Goal: Task Accomplishment & Management: Use online tool/utility

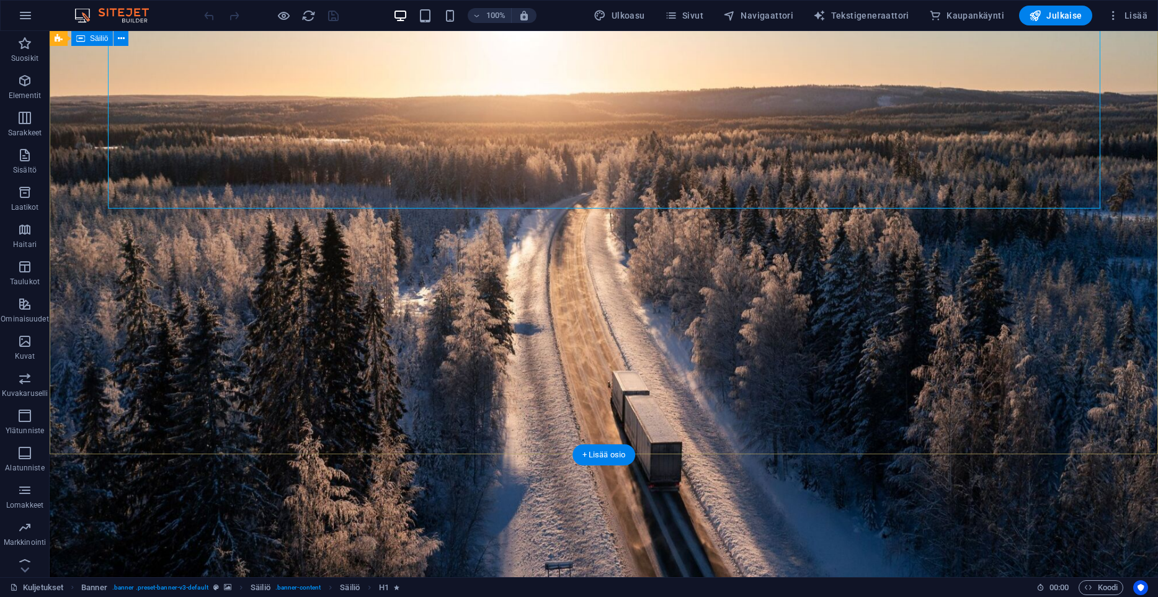
scroll to position [328, 0]
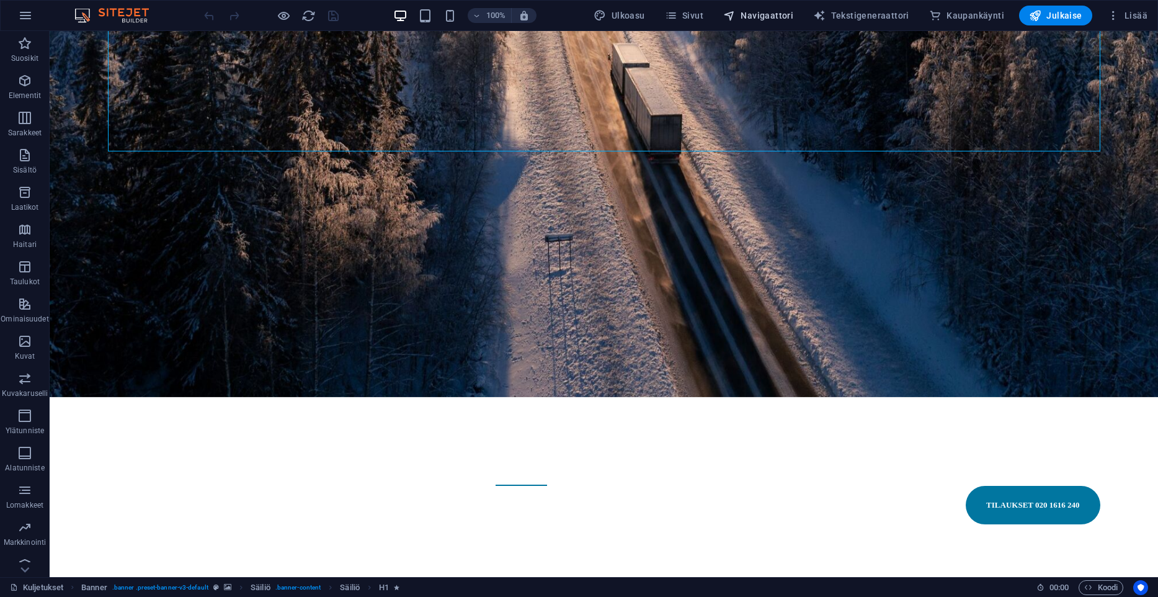
click at [757, 18] on span "Navigaattori" at bounding box center [758, 15] width 70 height 12
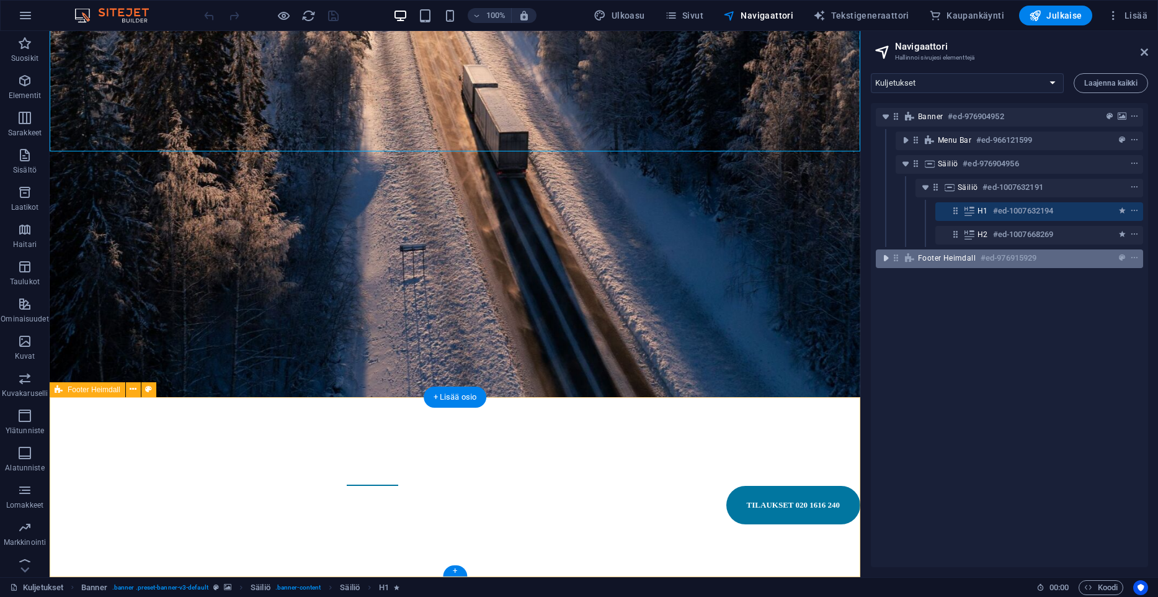
click at [887, 256] on icon "toggle-expand" at bounding box center [886, 258] width 12 height 12
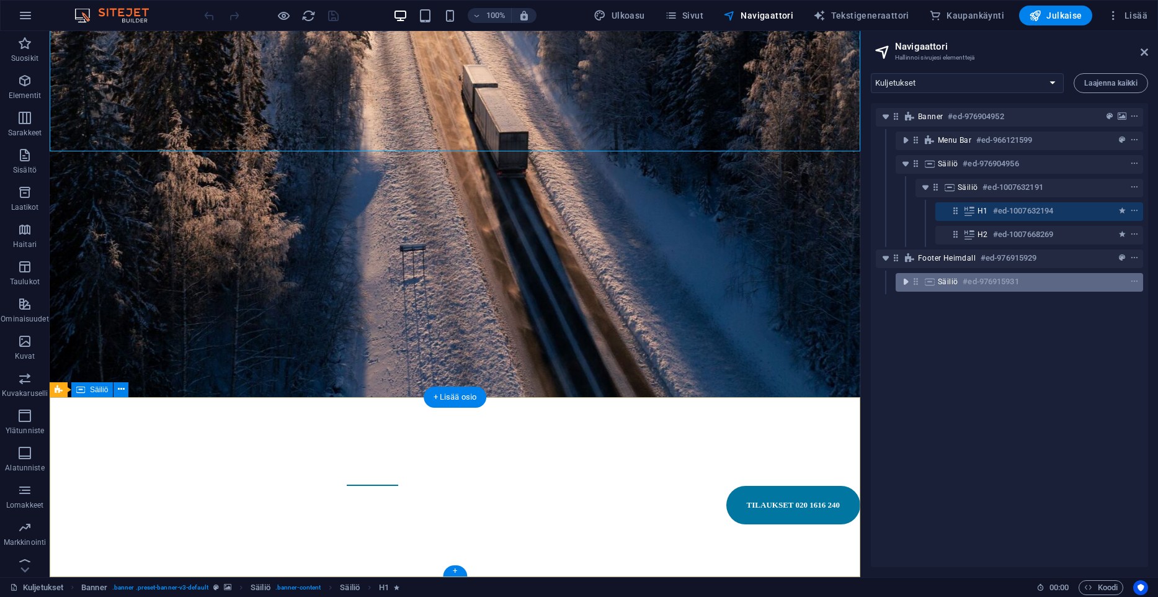
click at [910, 282] on icon "toggle-expand" at bounding box center [906, 281] width 12 height 12
click at [1137, 283] on icon "context-menu" at bounding box center [1134, 281] width 9 height 9
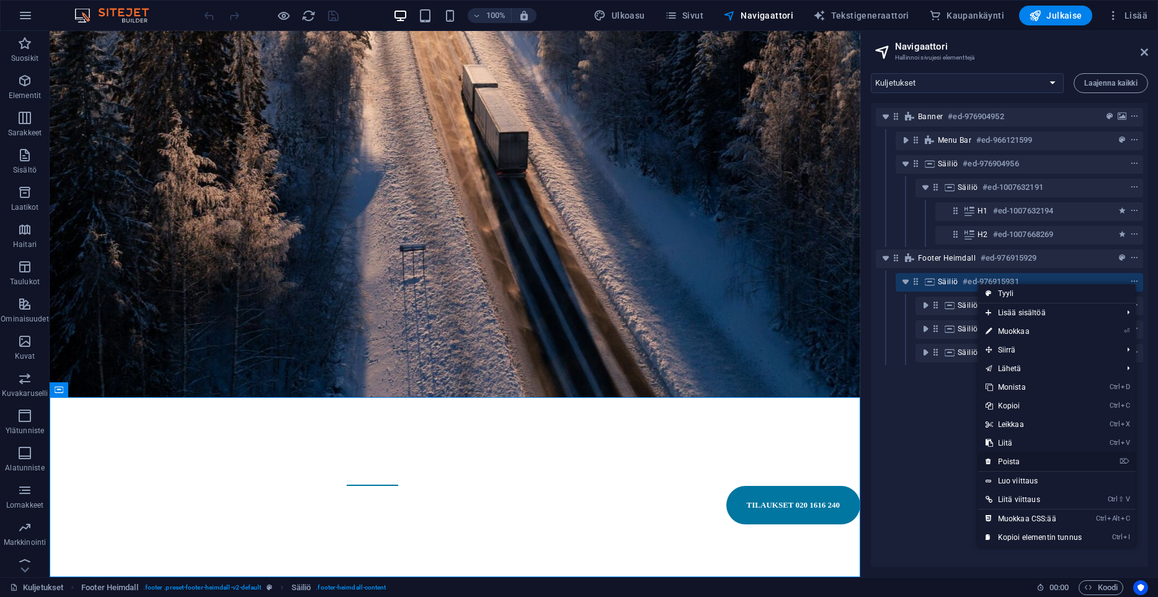
click at [1017, 462] on link "⌦ Poista" at bounding box center [1033, 461] width 111 height 19
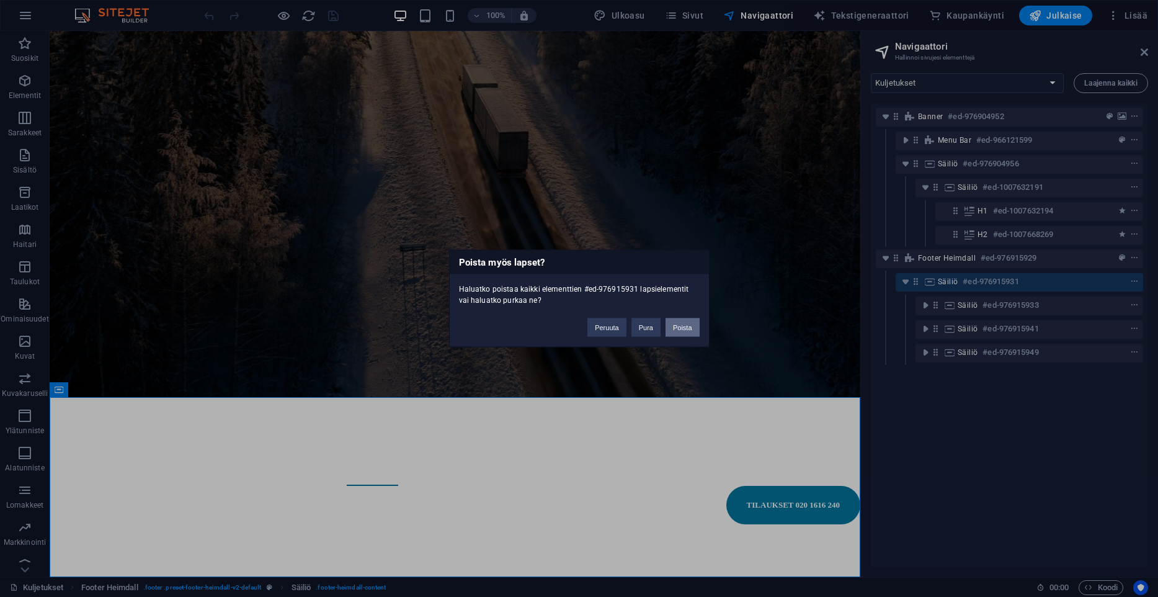
click at [680, 323] on button "Poista" at bounding box center [683, 327] width 34 height 19
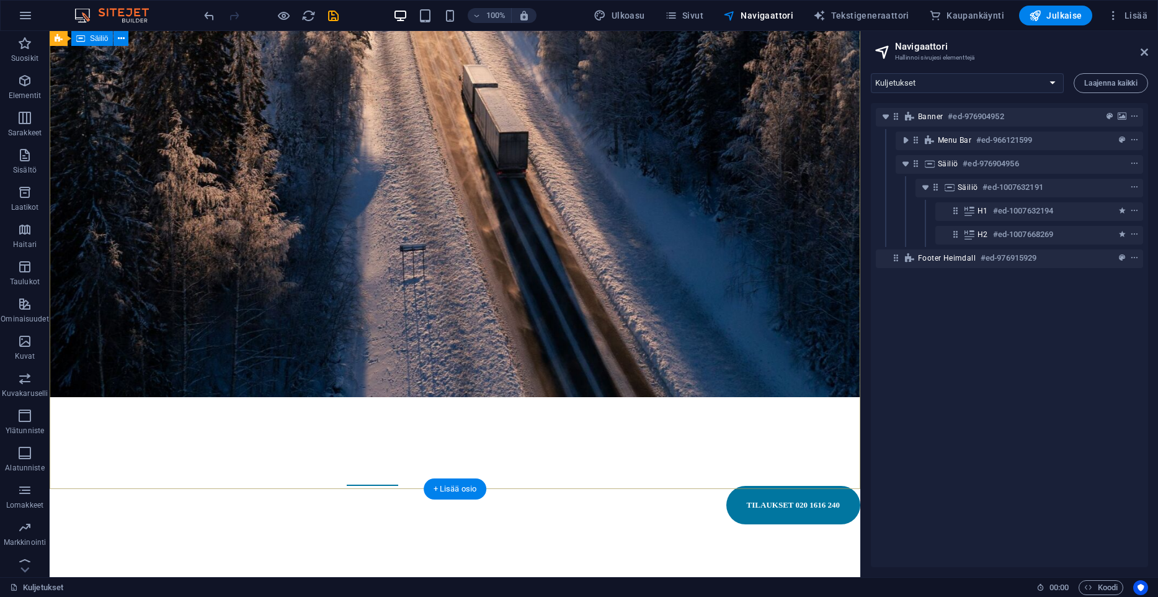
scroll to position [236, 0]
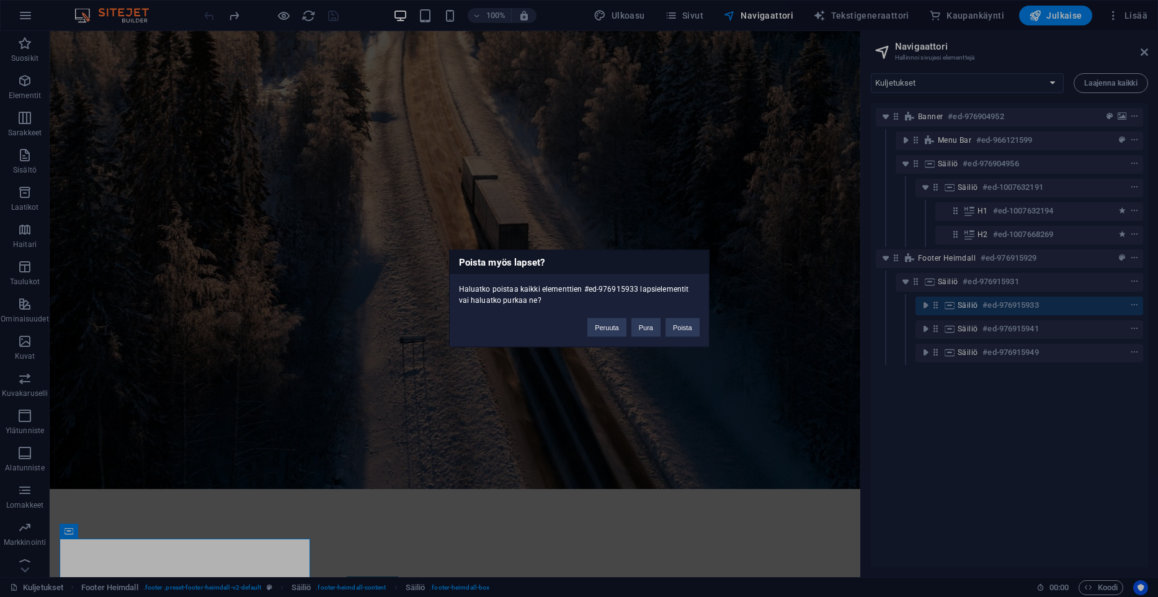
click at [939, 307] on body "[DOMAIN_NAME] Kuljetukset Suosikit Elementit Sarakkeet Sisältö Laatikot Haitari…" at bounding box center [579, 298] width 1158 height 597
drag, startPoint x: 694, startPoint y: 325, endPoint x: 643, endPoint y: 294, distance: 59.6
click at [694, 325] on button "Poista" at bounding box center [683, 327] width 34 height 19
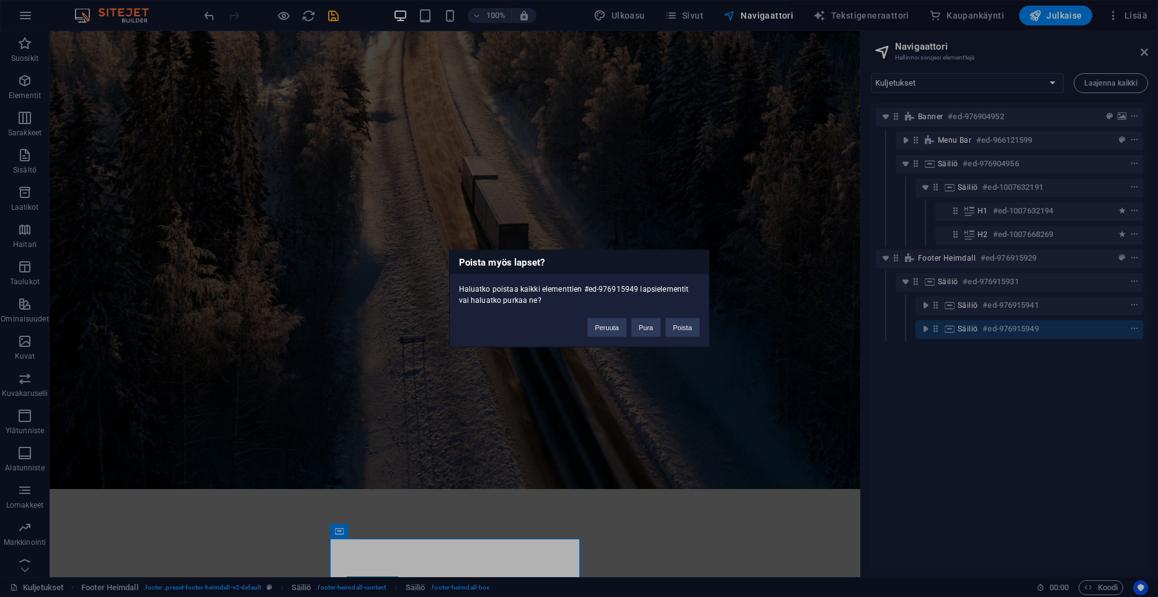
click at [939, 329] on body "[DOMAIN_NAME] Kuljetukset Suosikit Elementit Sarakkeet Sisältö Laatikot Haitari…" at bounding box center [579, 298] width 1158 height 597
drag, startPoint x: 687, startPoint y: 326, endPoint x: 789, endPoint y: 294, distance: 106.7
click at [687, 326] on button "Poista" at bounding box center [683, 327] width 34 height 19
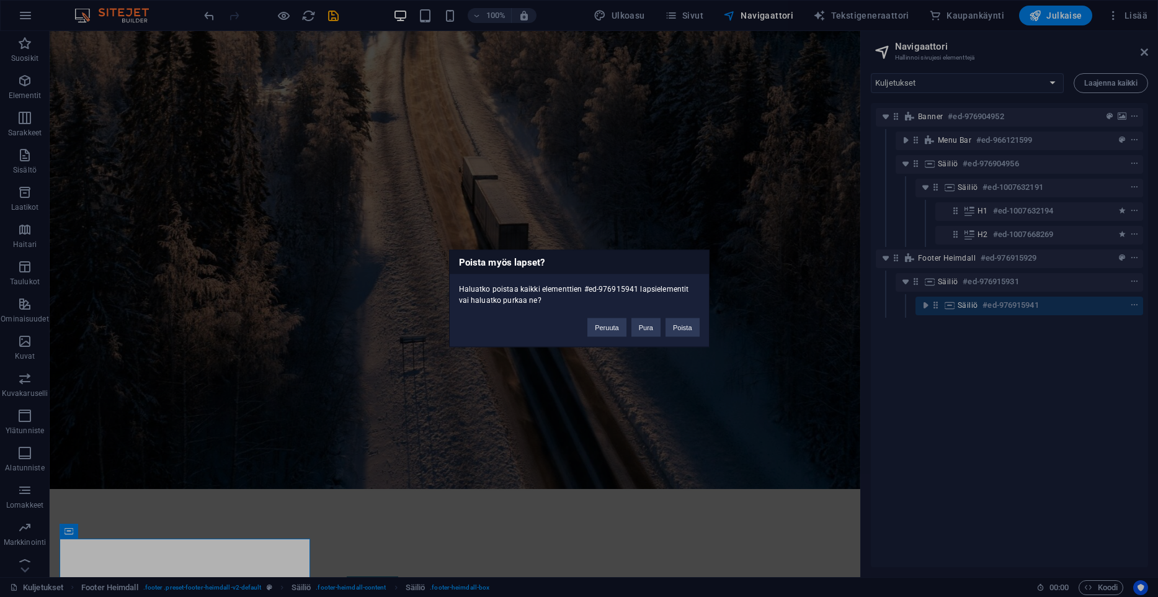
click at [936, 302] on body "[DOMAIN_NAME] Kuljetukset Suosikit Elementit Sarakkeet Sisältö Laatikot Haitari…" at bounding box center [579, 298] width 1158 height 597
click at [677, 324] on button "Poista" at bounding box center [683, 327] width 34 height 19
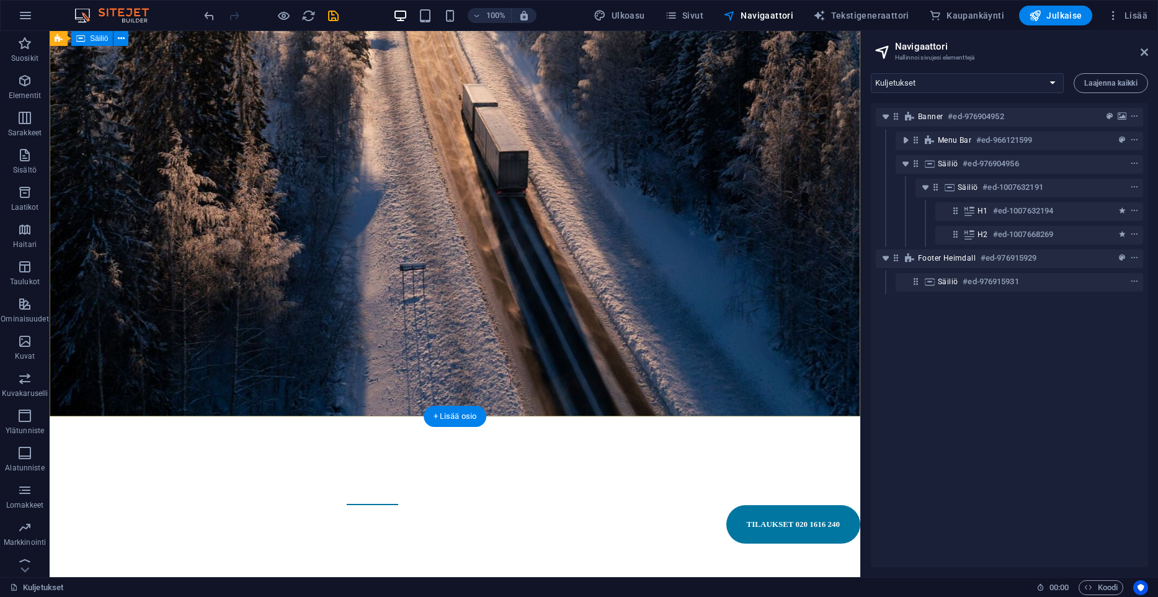
scroll to position [315, 0]
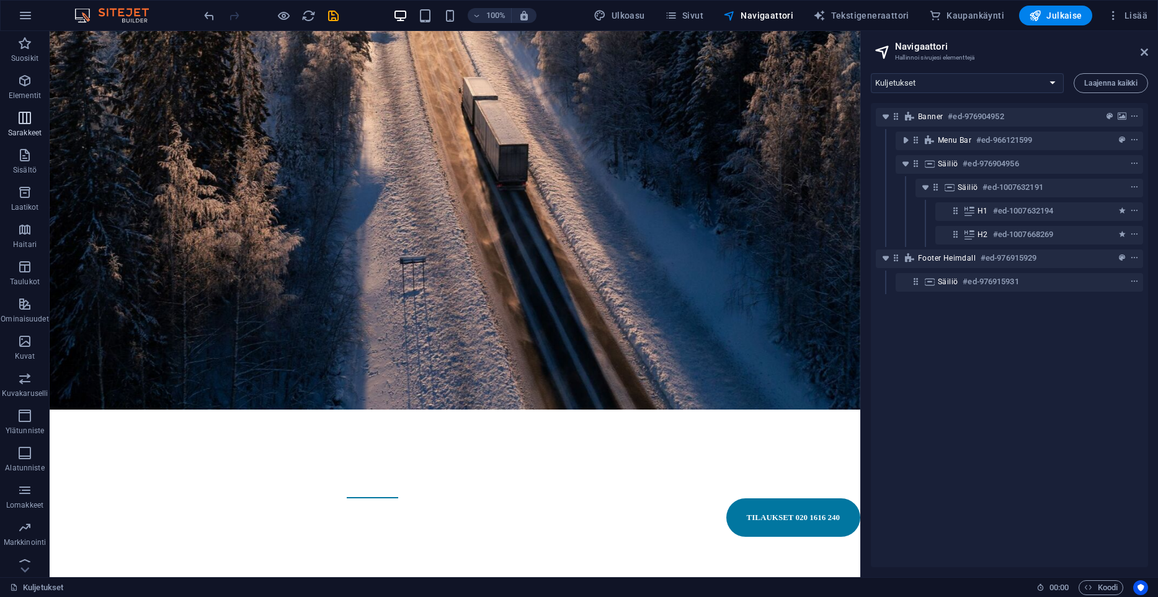
click at [15, 120] on span "Sarakkeet" at bounding box center [25, 125] width 50 height 30
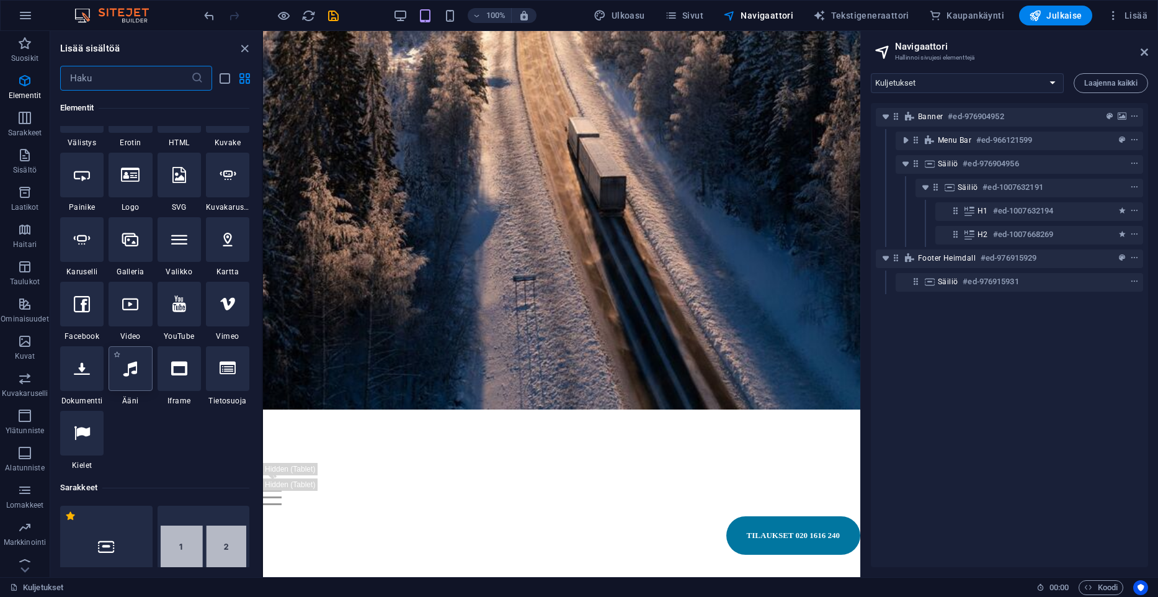
scroll to position [361, 0]
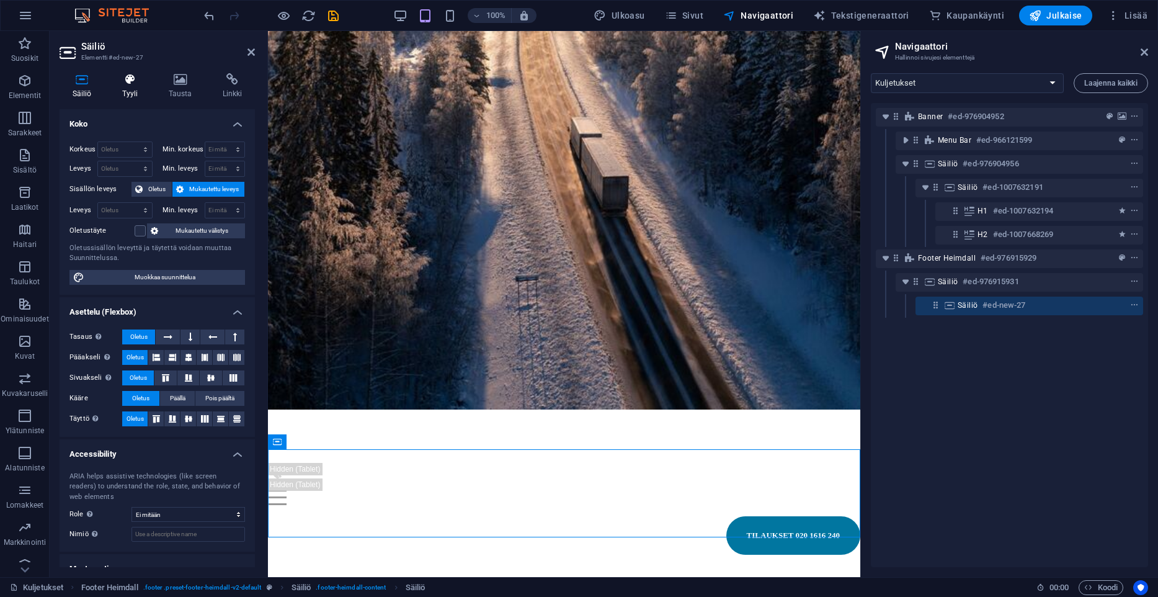
click at [114, 87] on h4 "Tyyli" at bounding box center [132, 86] width 47 height 26
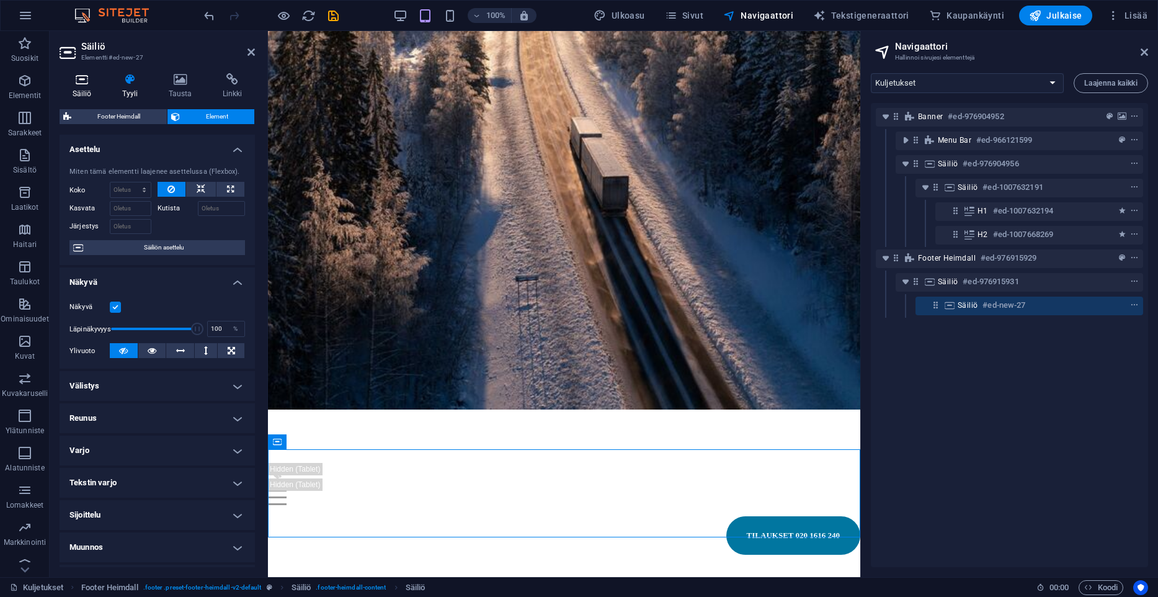
click at [96, 91] on h4 "Säiliö" at bounding box center [85, 86] width 50 height 26
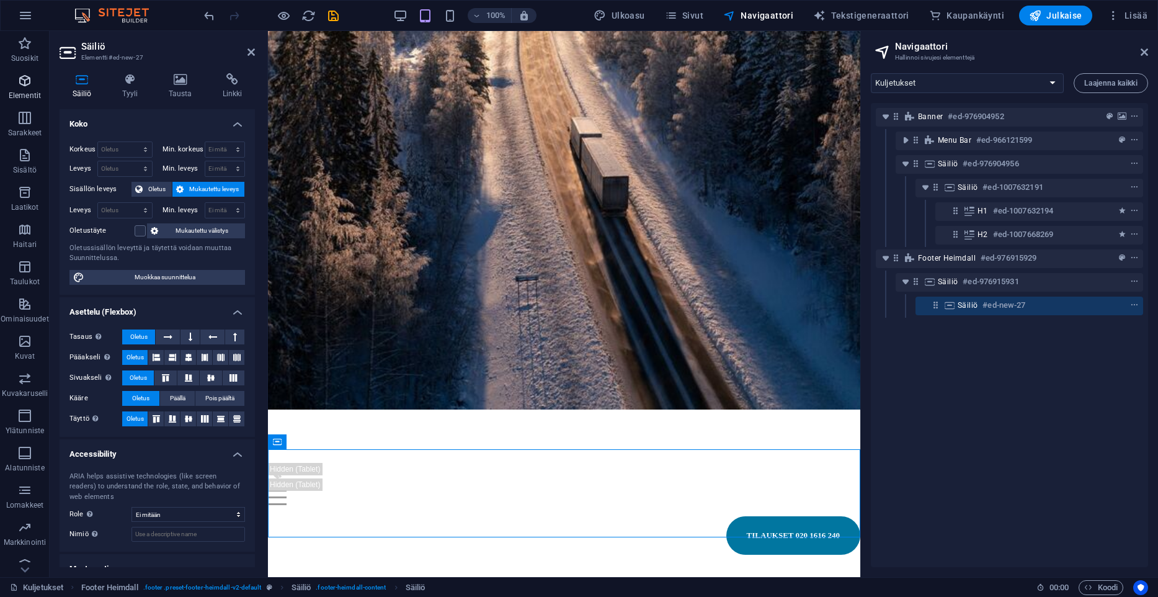
drag, startPoint x: 36, startPoint y: 178, endPoint x: 26, endPoint y: 86, distance: 92.4
click at [26, 86] on icon "button" at bounding box center [24, 80] width 15 height 15
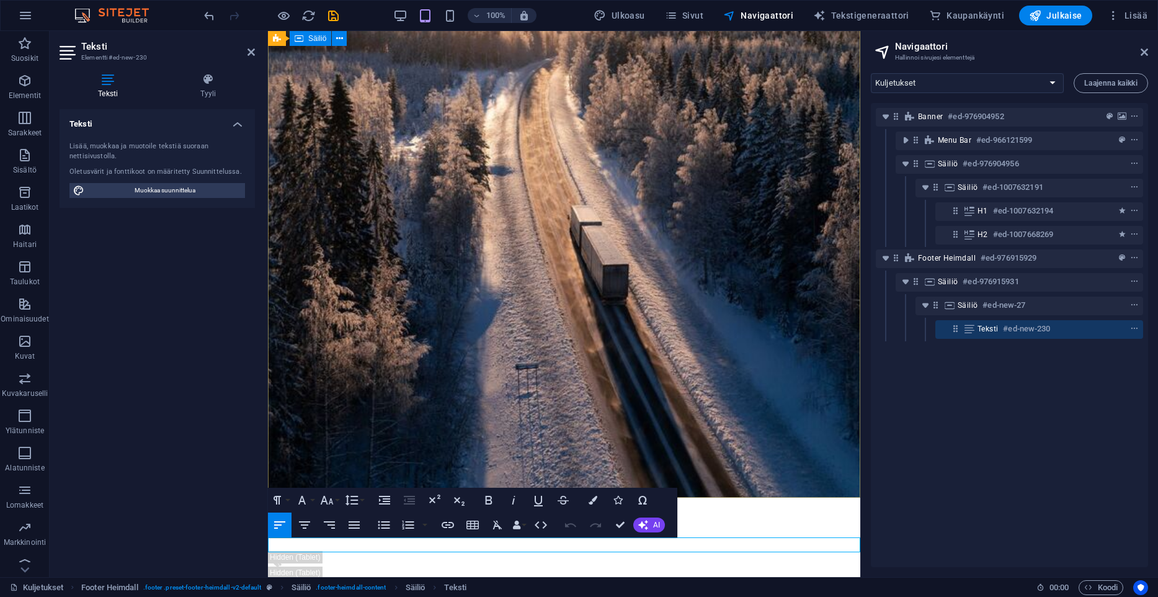
scroll to position [158, 0]
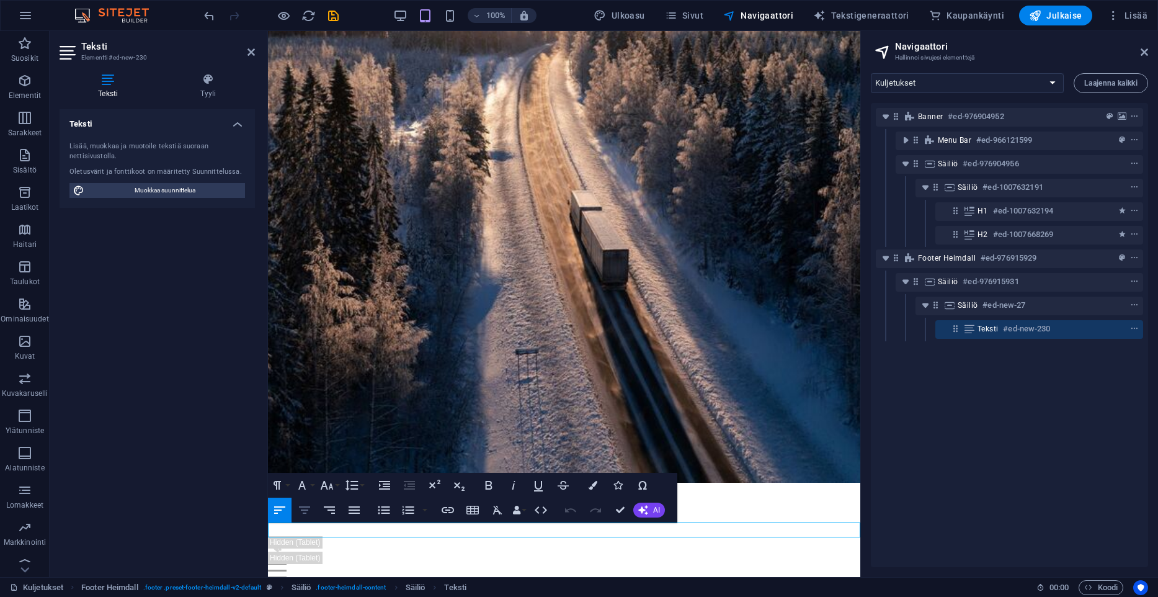
click at [305, 509] on icon "button" at bounding box center [304, 509] width 11 height 7
drag, startPoint x: 617, startPoint y: 532, endPoint x: 459, endPoint y: 532, distance: 158.2
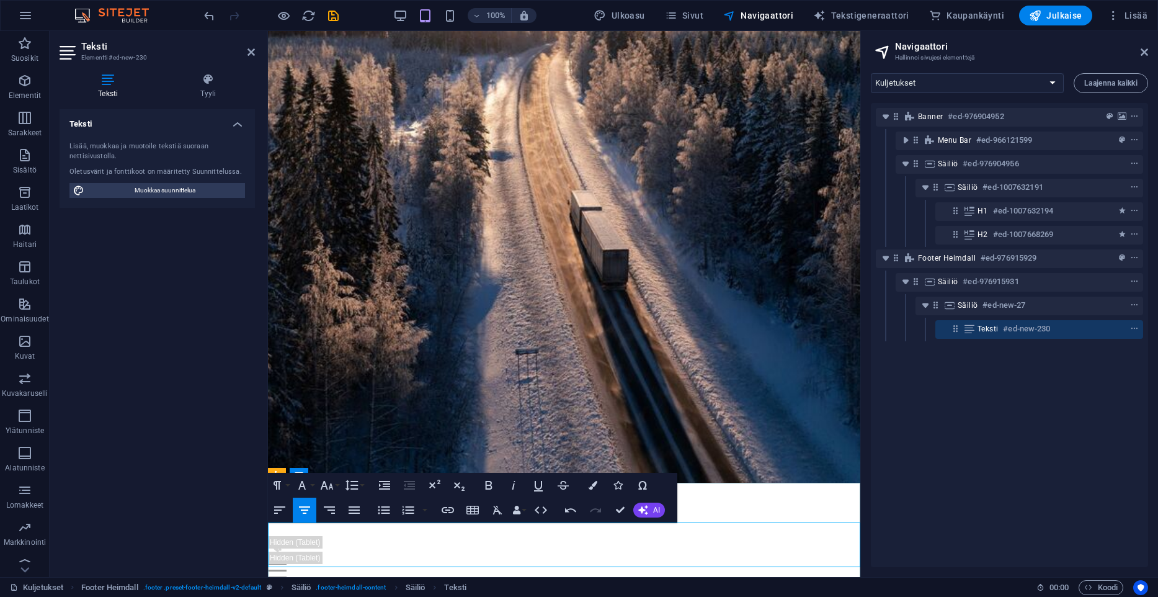
drag, startPoint x: 631, startPoint y: 532, endPoint x: 712, endPoint y: 545, distance: 82.3
click at [334, 486] on button "Font Size" at bounding box center [330, 485] width 24 height 25
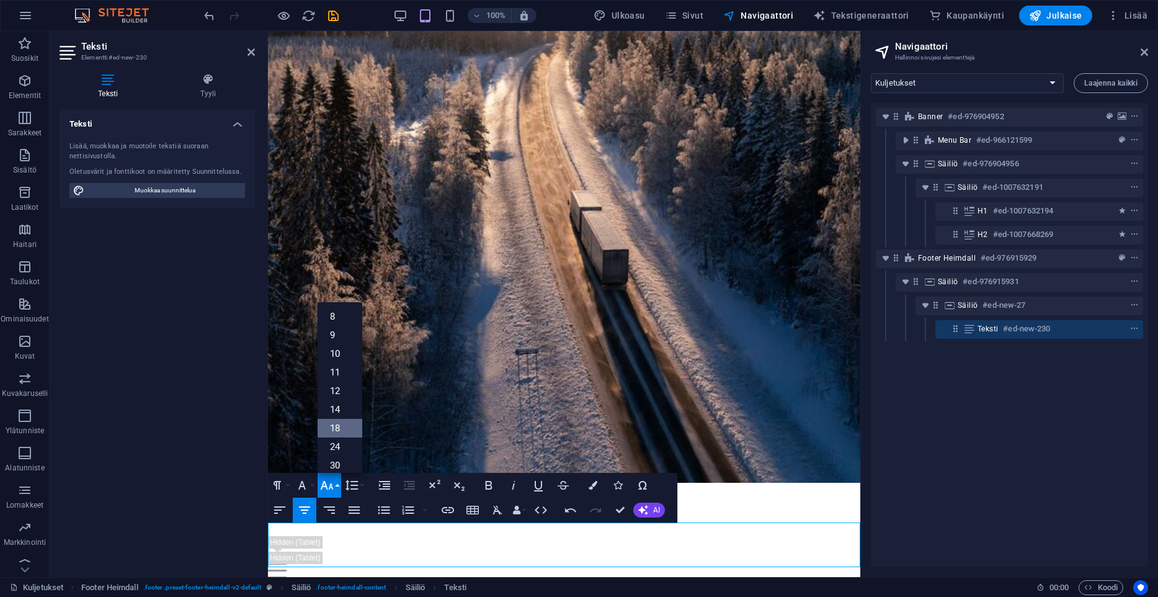
click at [339, 431] on link "18" at bounding box center [340, 428] width 45 height 19
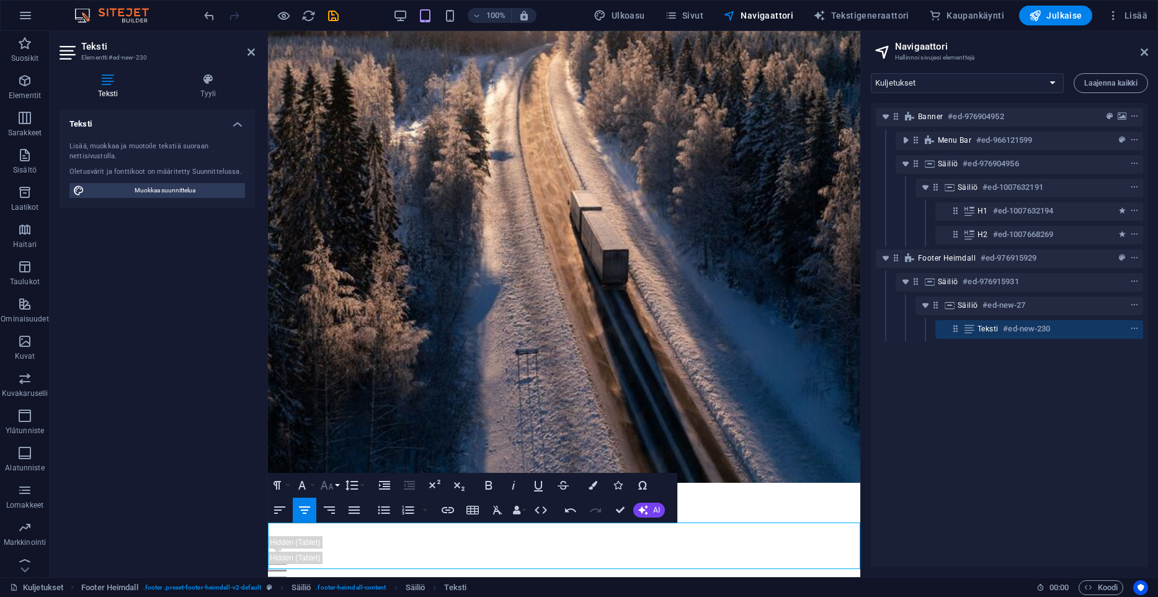
click at [337, 483] on button "Font Size" at bounding box center [330, 485] width 24 height 25
click at [341, 352] on link "24" at bounding box center [340, 346] width 45 height 19
drag, startPoint x: 712, startPoint y: 535, endPoint x: 1198, endPoint y: 562, distance: 486.5
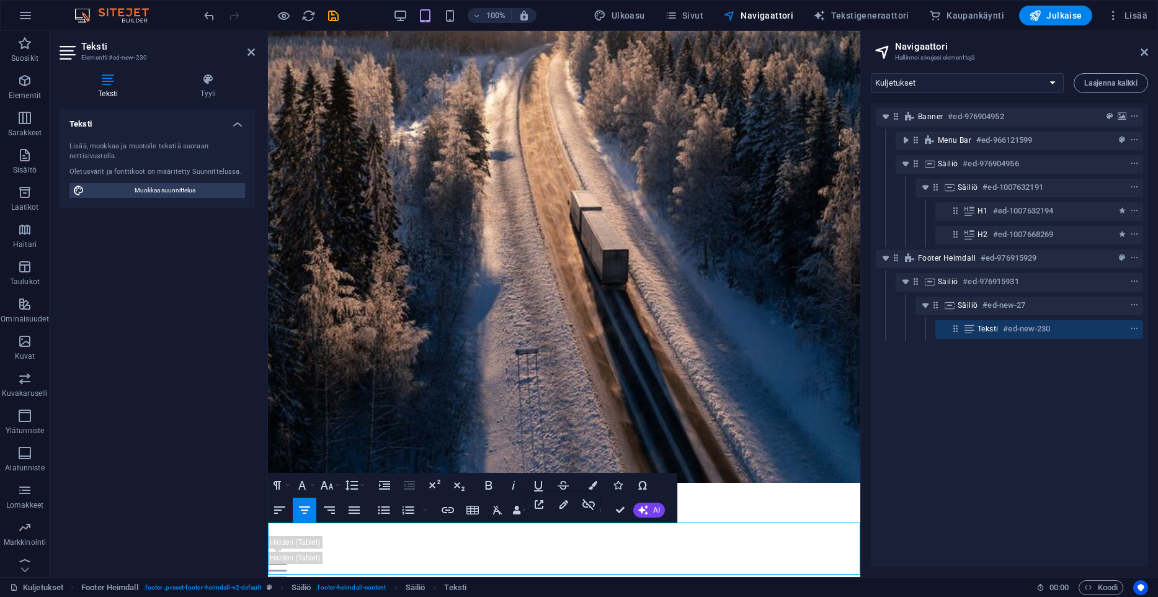
click at [952, 530] on div "Banner #ed-976904952 Menu Bar #ed-966121599 Säiliö #ed-976904956 Säiliö #ed-100…" at bounding box center [1009, 335] width 277 height 464
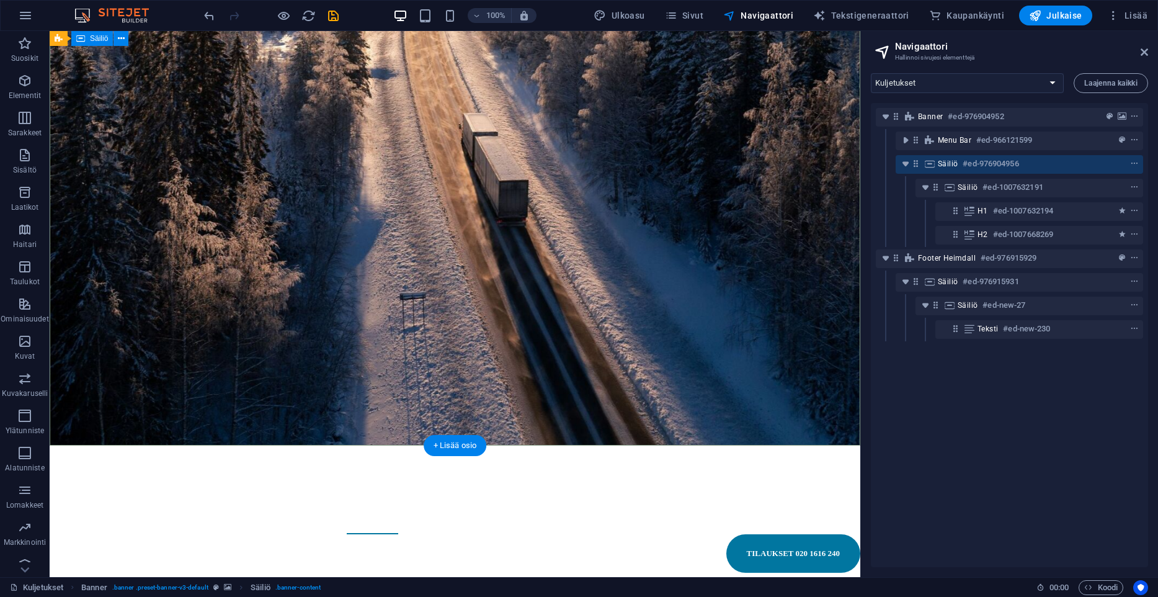
scroll to position [0, 0]
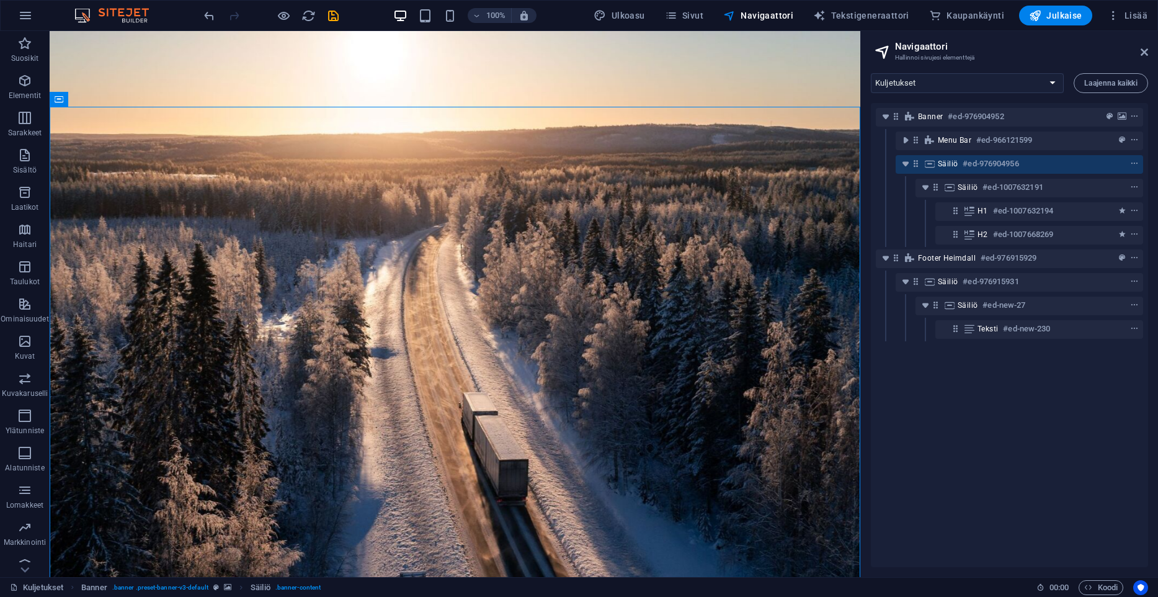
click at [334, 17] on icon "save" at bounding box center [333, 16] width 14 height 14
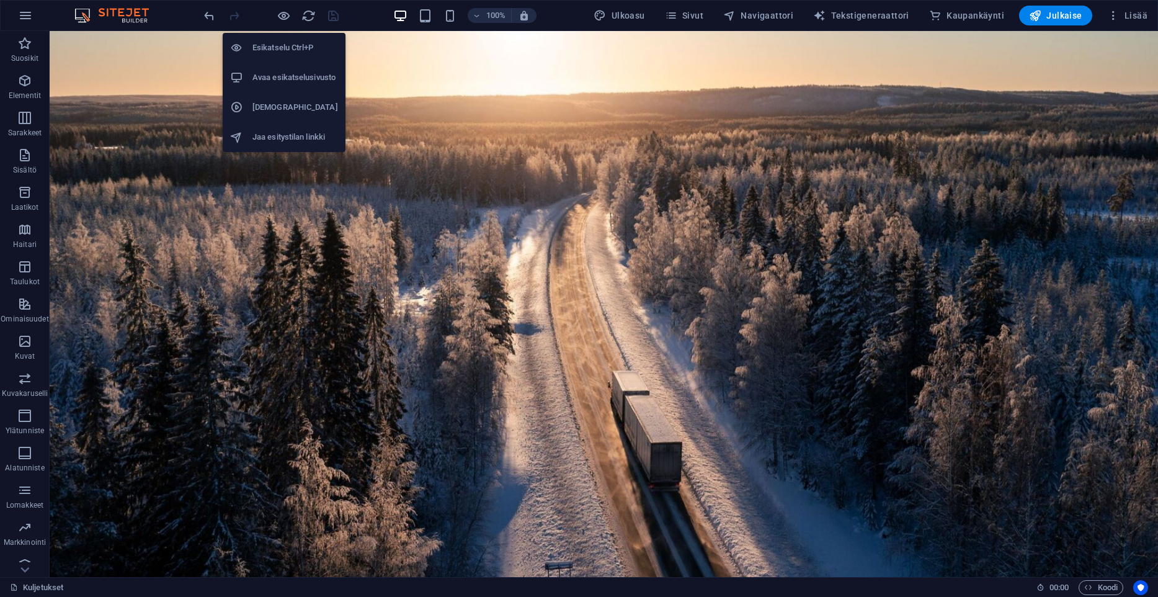
click at [284, 75] on h6 "Avaa esikatselusivusto" at bounding box center [295, 77] width 86 height 15
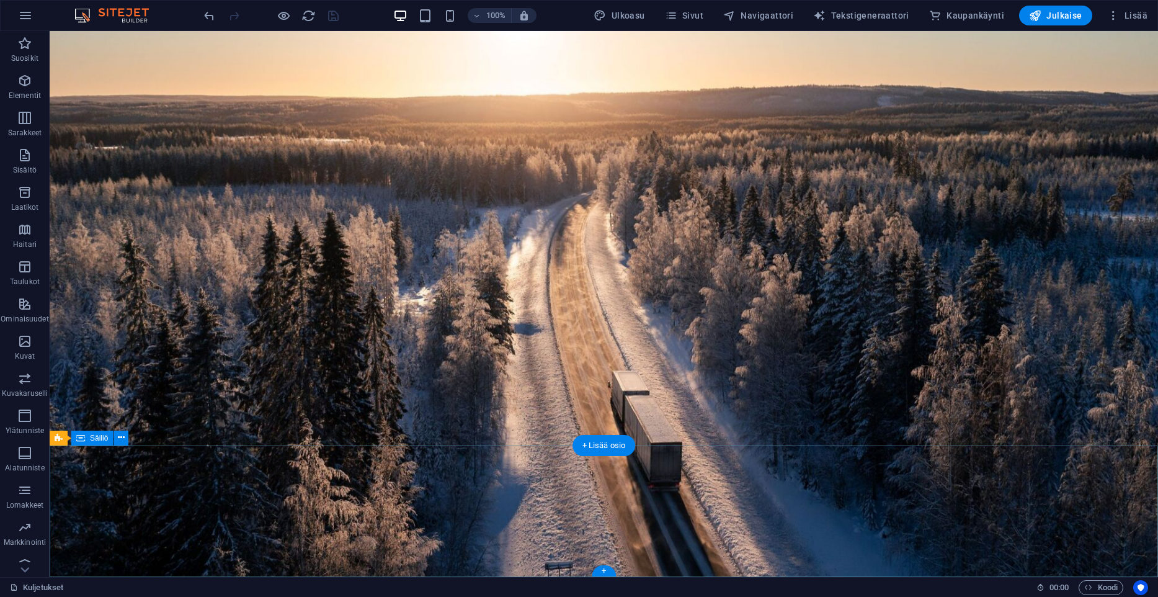
scroll to position [279, 0]
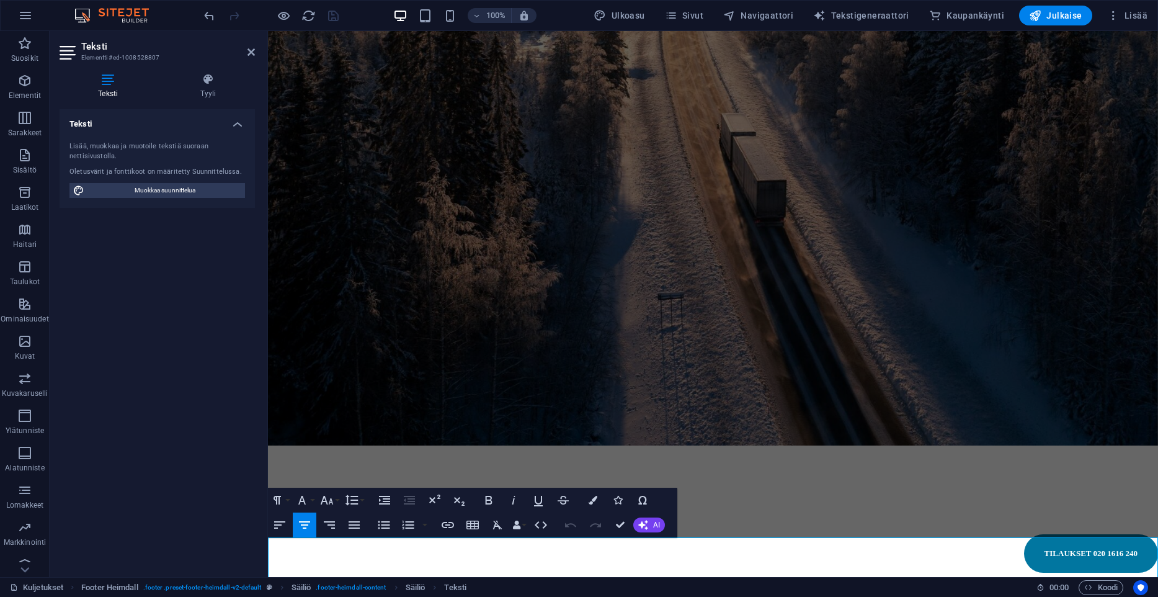
scroll to position [227, 0]
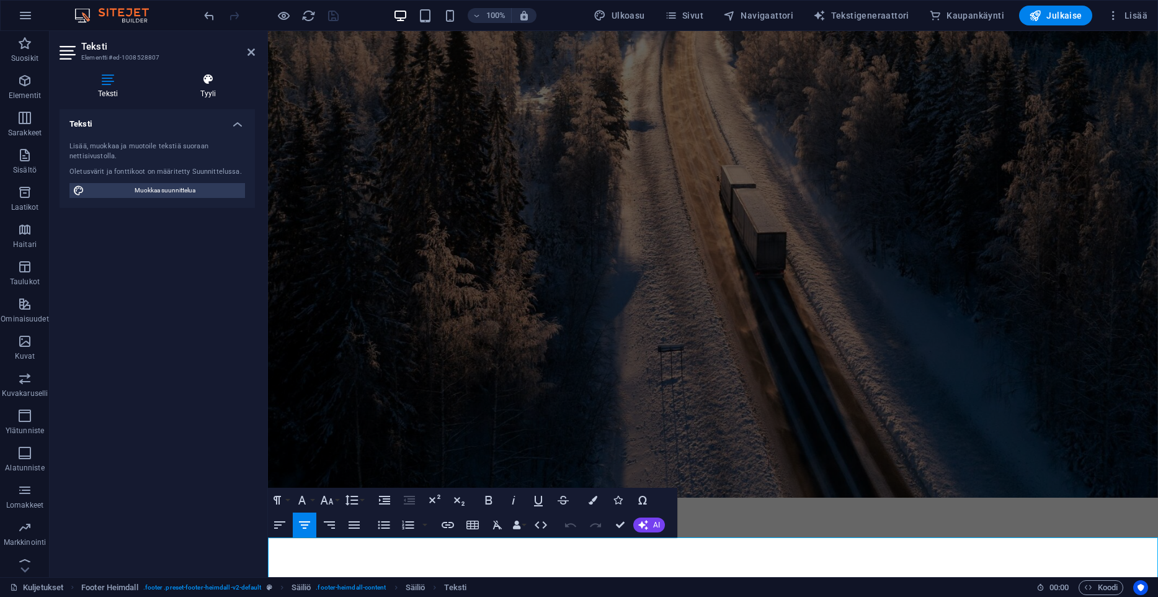
click at [190, 79] on icon at bounding box center [208, 79] width 93 height 12
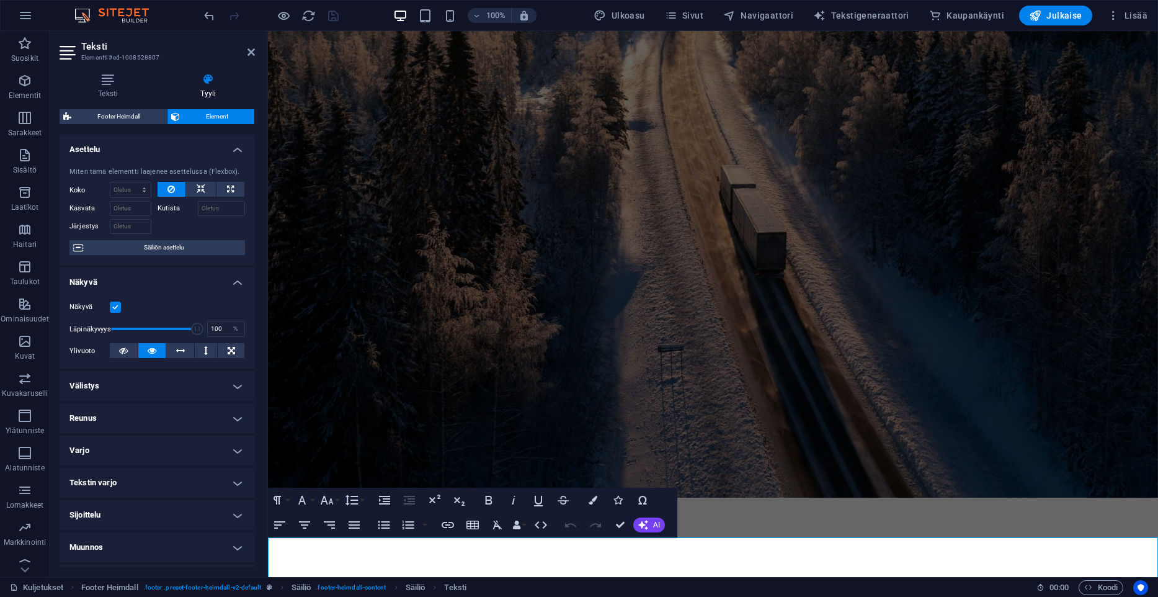
click at [140, 386] on h4 "Välistys" at bounding box center [157, 386] width 195 height 30
click at [194, 432] on span "Mukautettu" at bounding box center [218, 431] width 48 height 15
click at [164, 453] on input "number" at bounding box center [164, 453] width 37 height 15
type input "100"
type input "0"
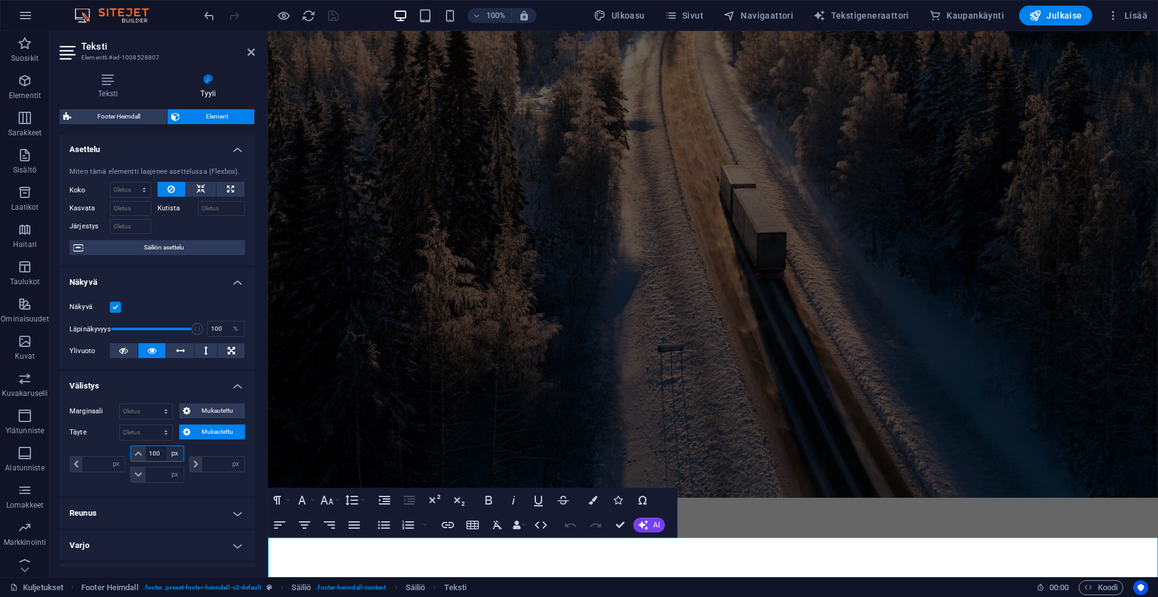
type input "0"
type input "100"
click at [166, 473] on input "0" at bounding box center [164, 474] width 37 height 15
type input "100"
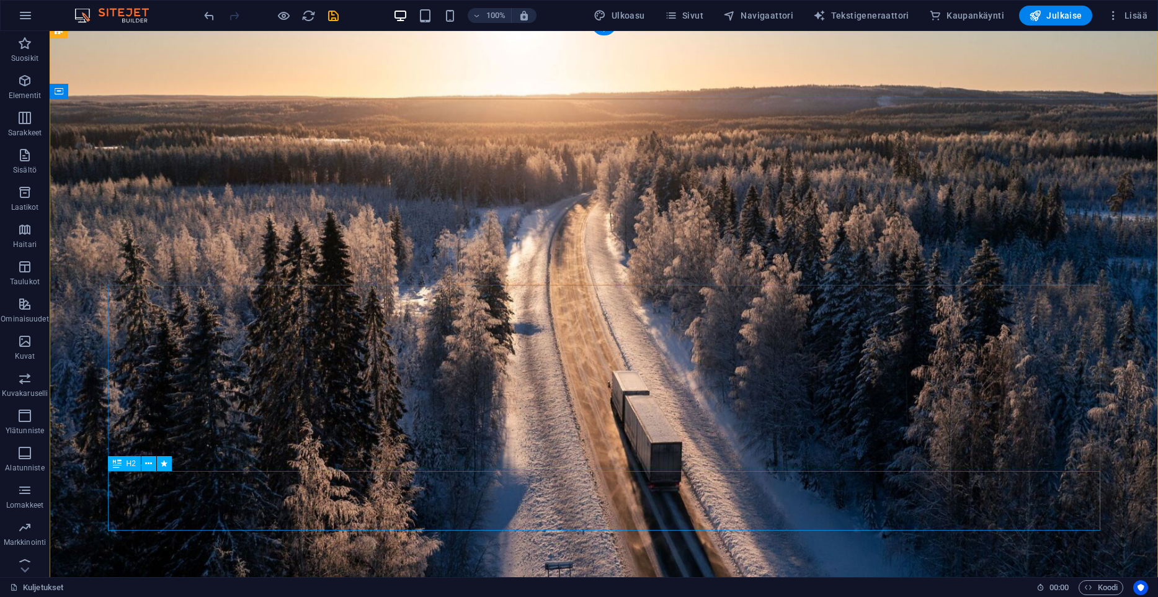
scroll to position [403, 0]
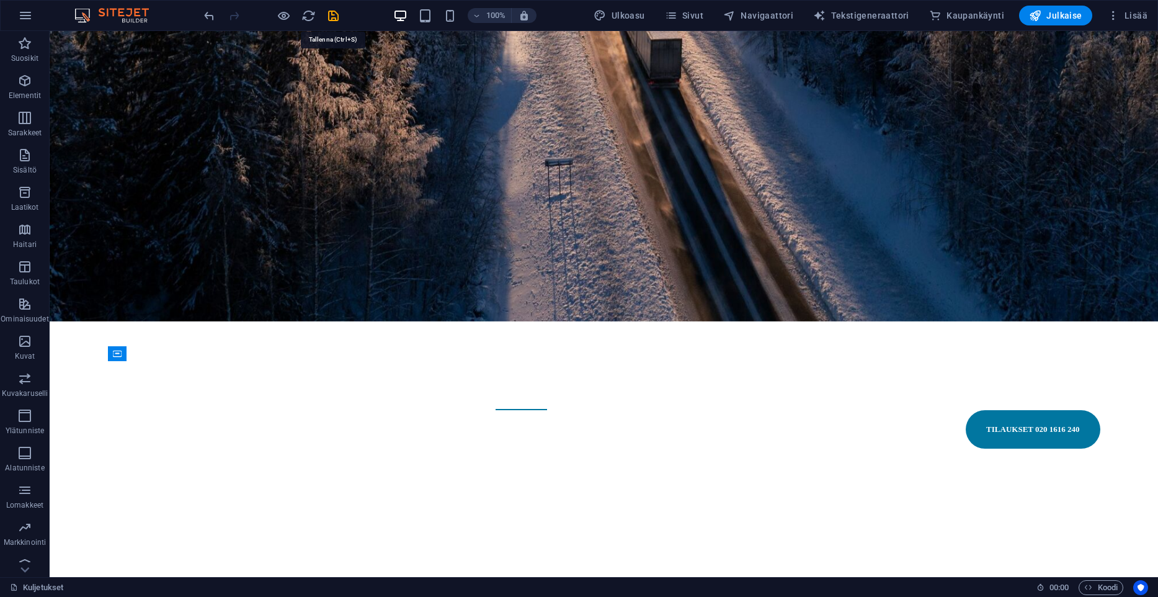
click at [330, 19] on icon "save" at bounding box center [333, 16] width 14 height 14
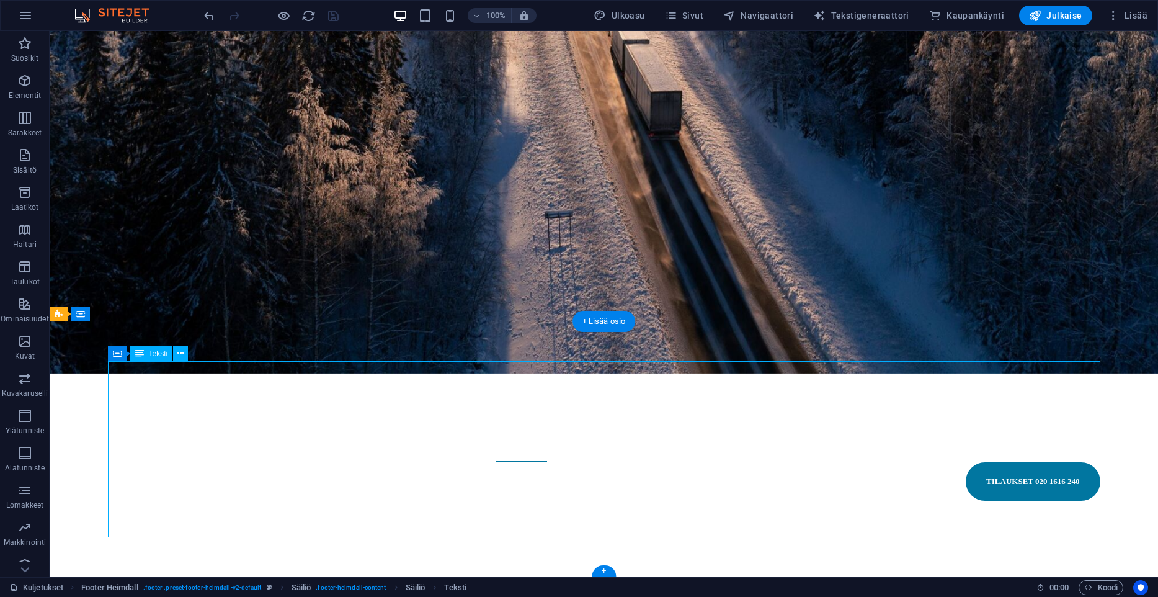
select select "px"
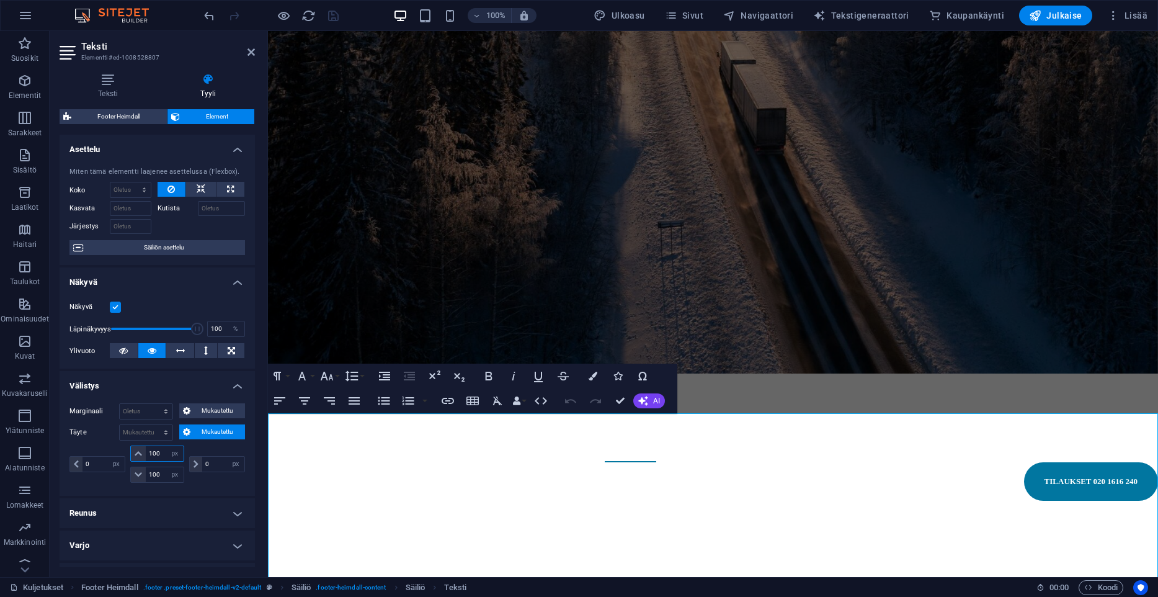
drag, startPoint x: 164, startPoint y: 449, endPoint x: 141, endPoint y: 451, distance: 23.0
click at [146, 451] on input "100" at bounding box center [164, 453] width 37 height 15
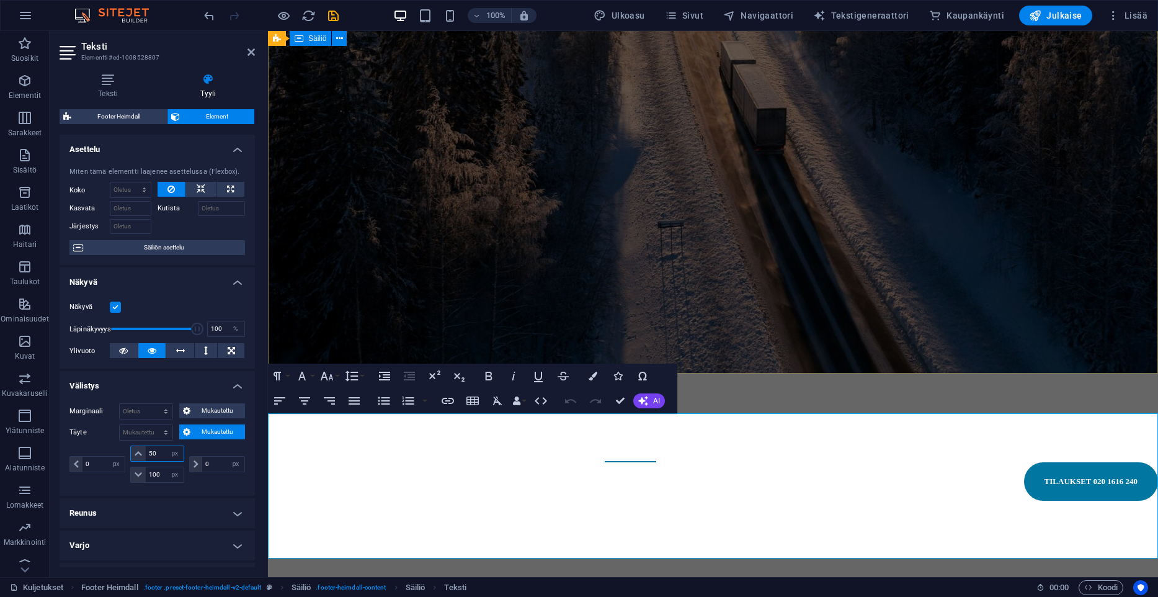
type input "50"
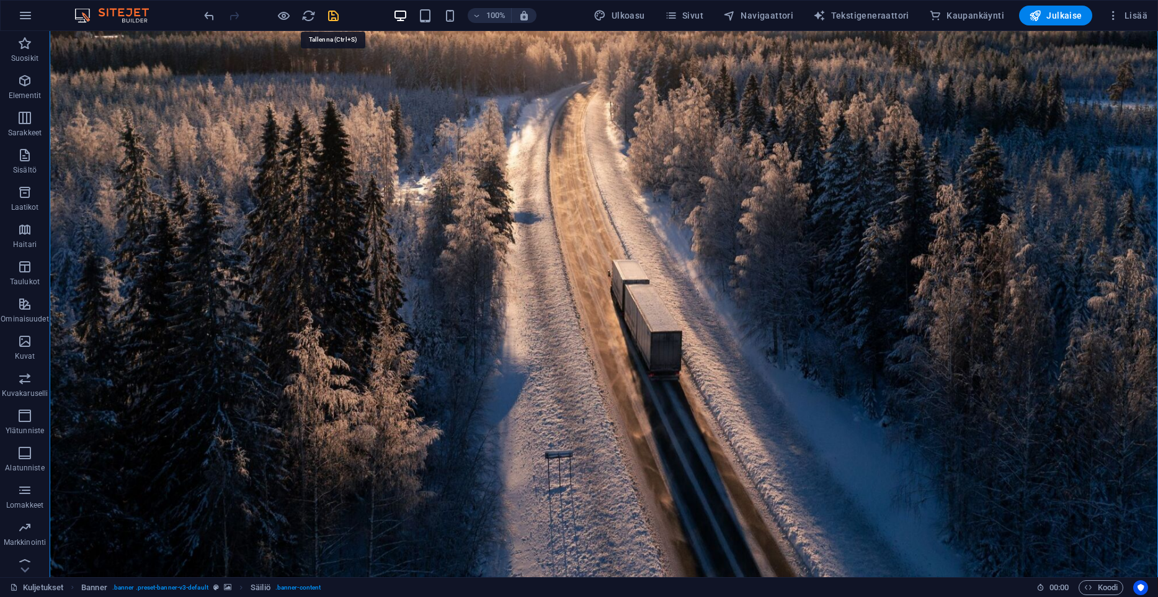
click at [334, 12] on icon "save" at bounding box center [333, 16] width 14 height 14
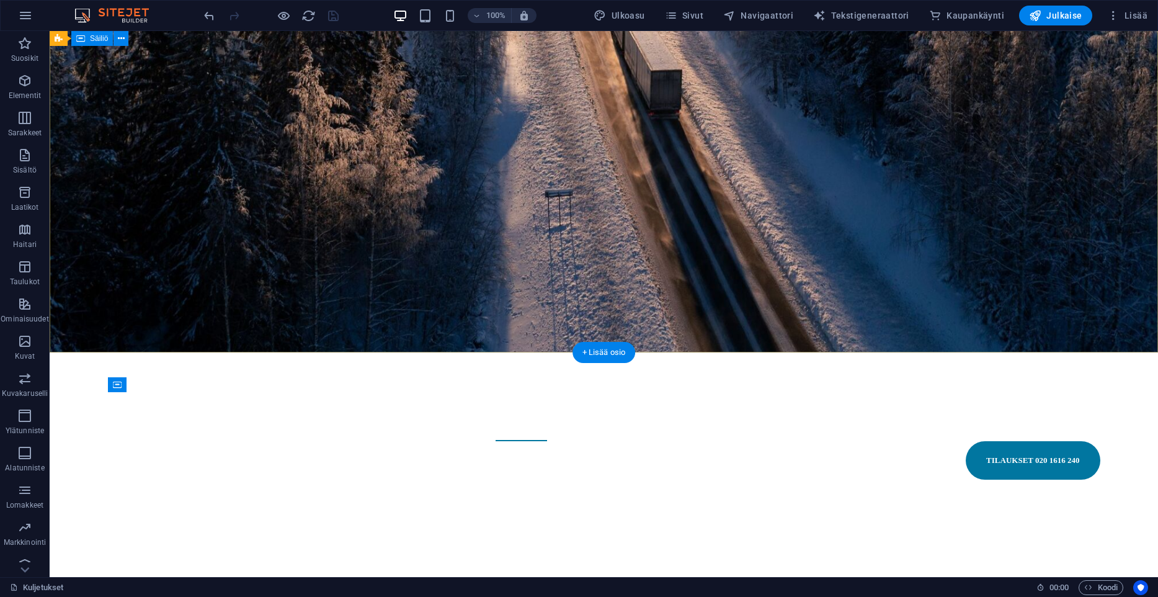
scroll to position [0, 0]
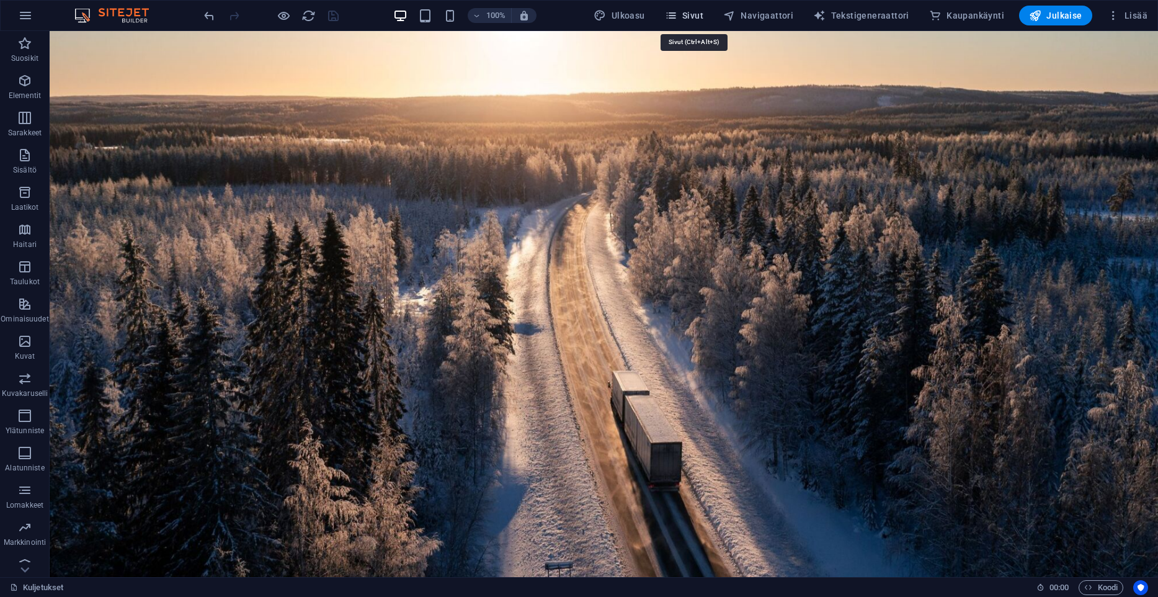
click at [677, 21] on icon "button" at bounding box center [671, 15] width 12 height 12
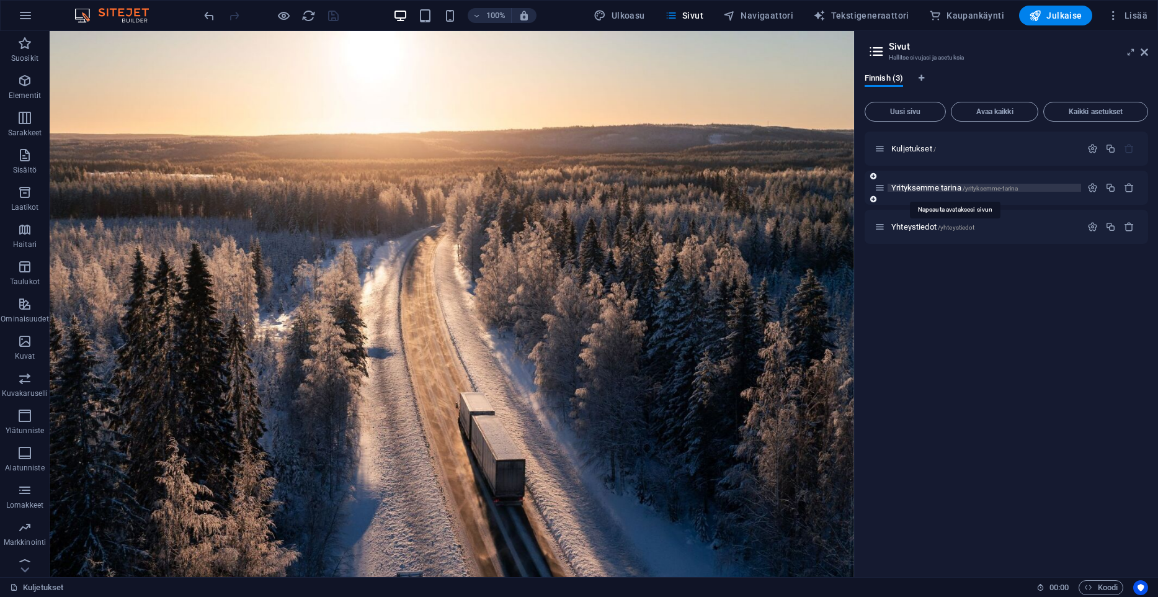
click at [931, 190] on span "Yrityksemme tarina /yrityksemme-tarina" at bounding box center [954, 187] width 127 height 9
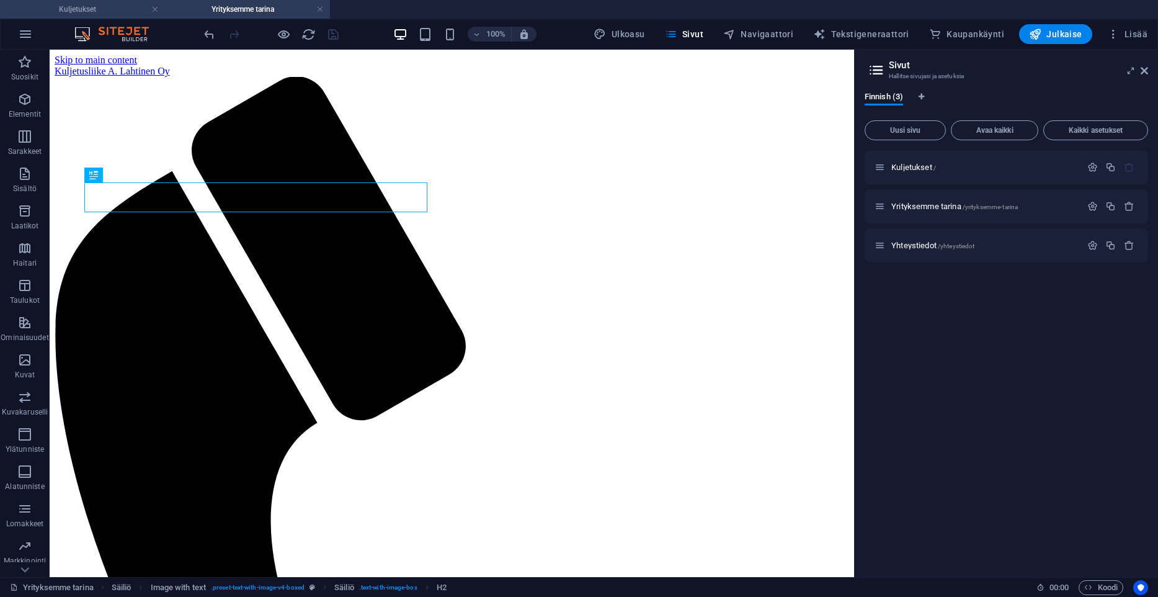
click at [67, 6] on h4 "Kuljetukset" at bounding box center [82, 9] width 165 height 14
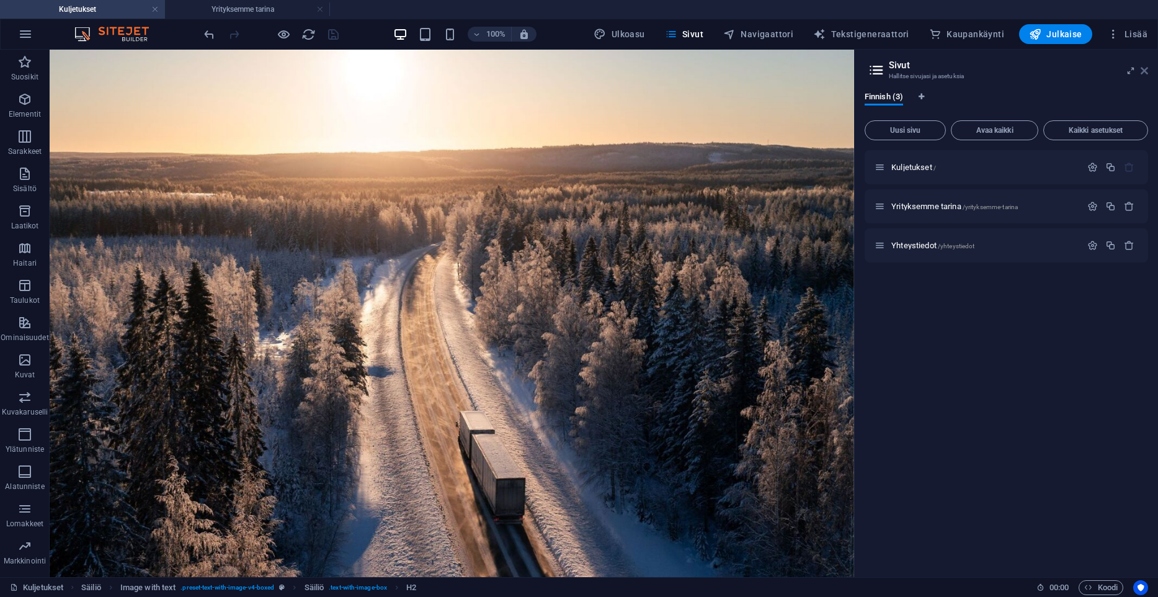
click at [1146, 74] on icon at bounding box center [1144, 71] width 7 height 10
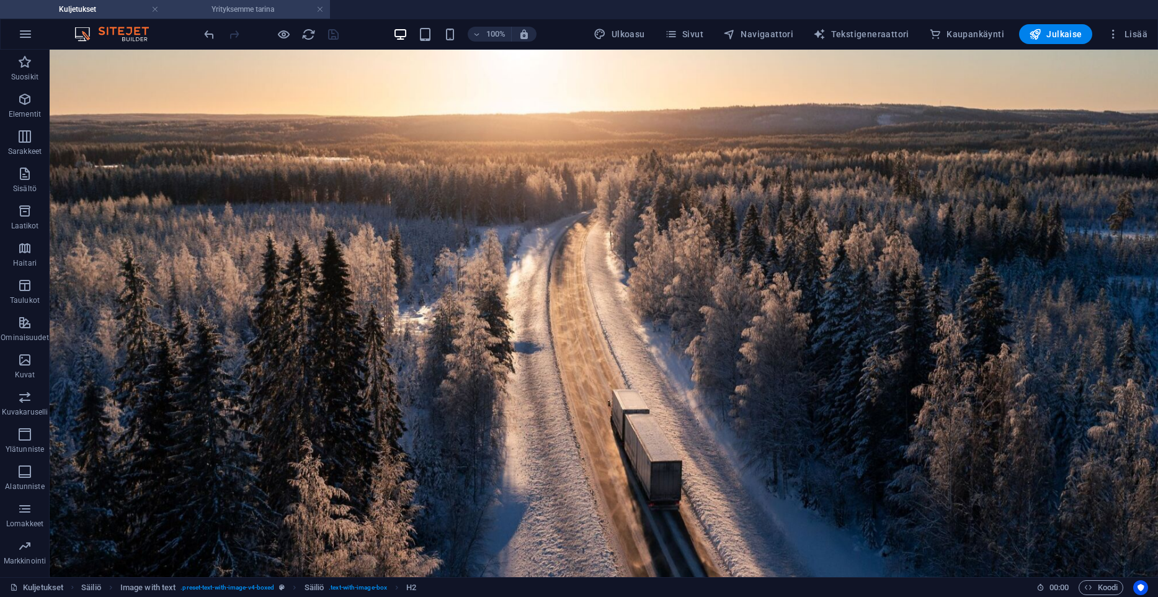
click at [226, 11] on h4 "Yrityksemme tarina" at bounding box center [247, 9] width 165 height 14
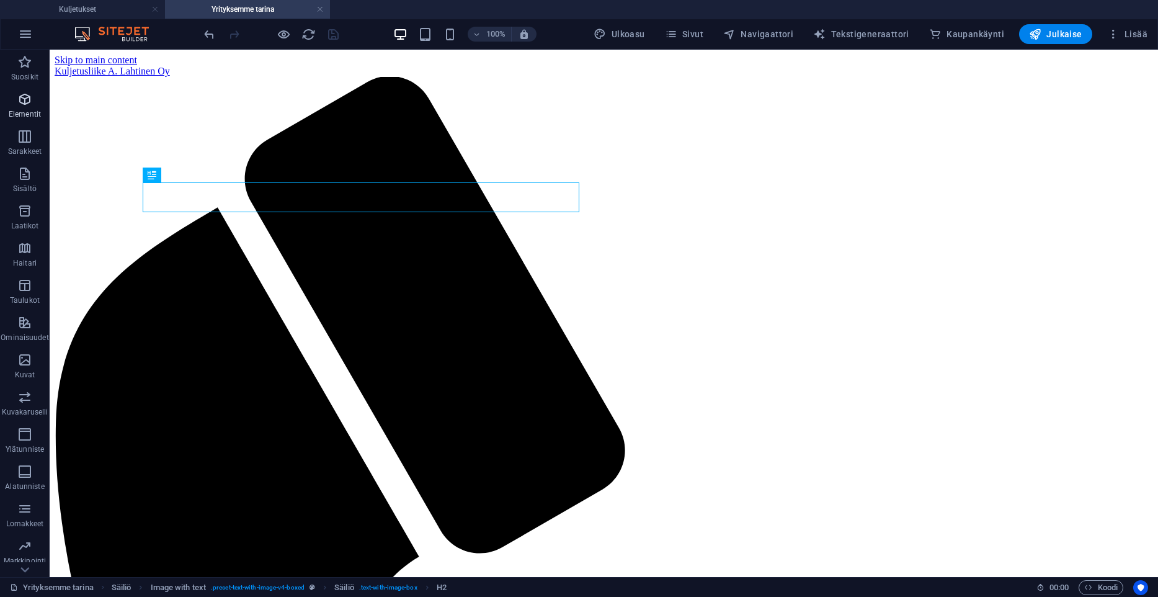
click at [16, 104] on span "Elementit" at bounding box center [25, 107] width 50 height 30
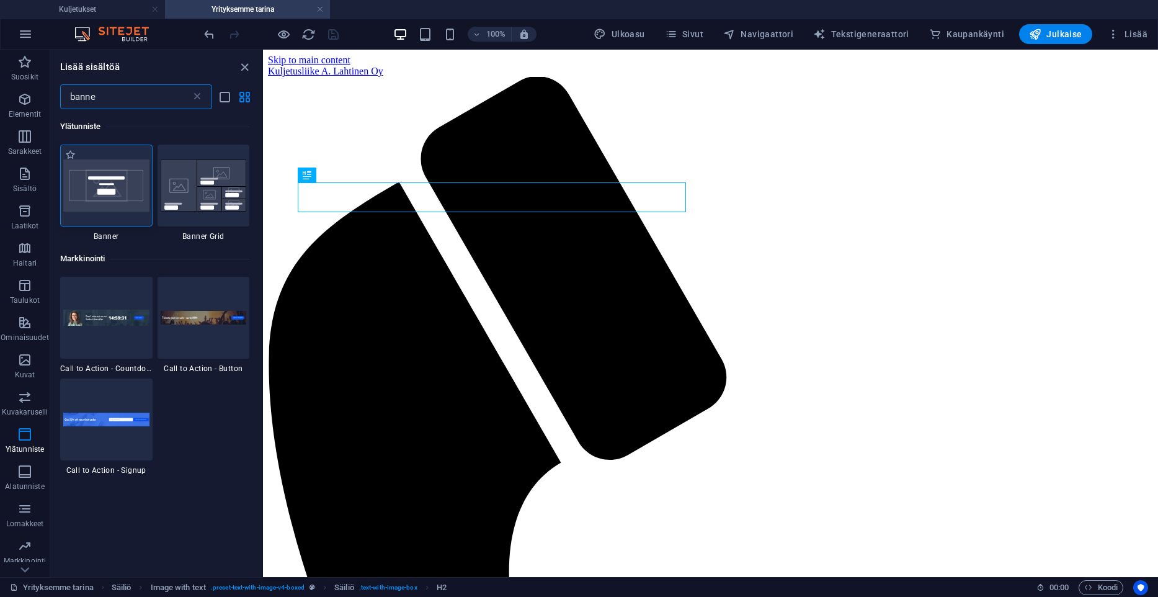
type input "banne"
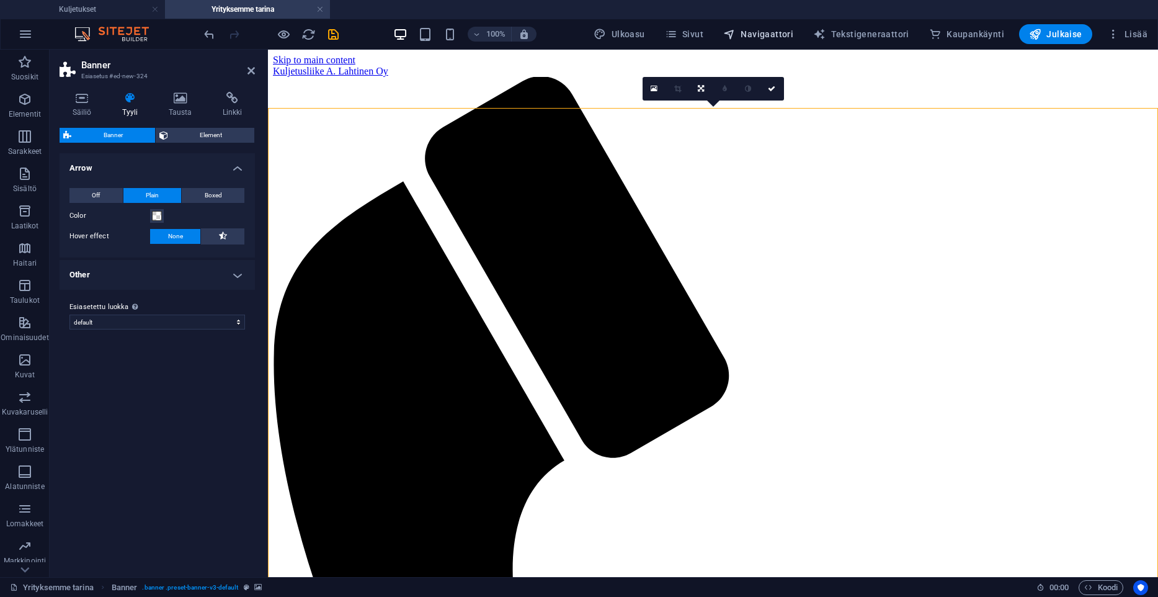
click at [763, 30] on span "Navigaattori" at bounding box center [758, 34] width 70 height 12
select select "17541975-fi"
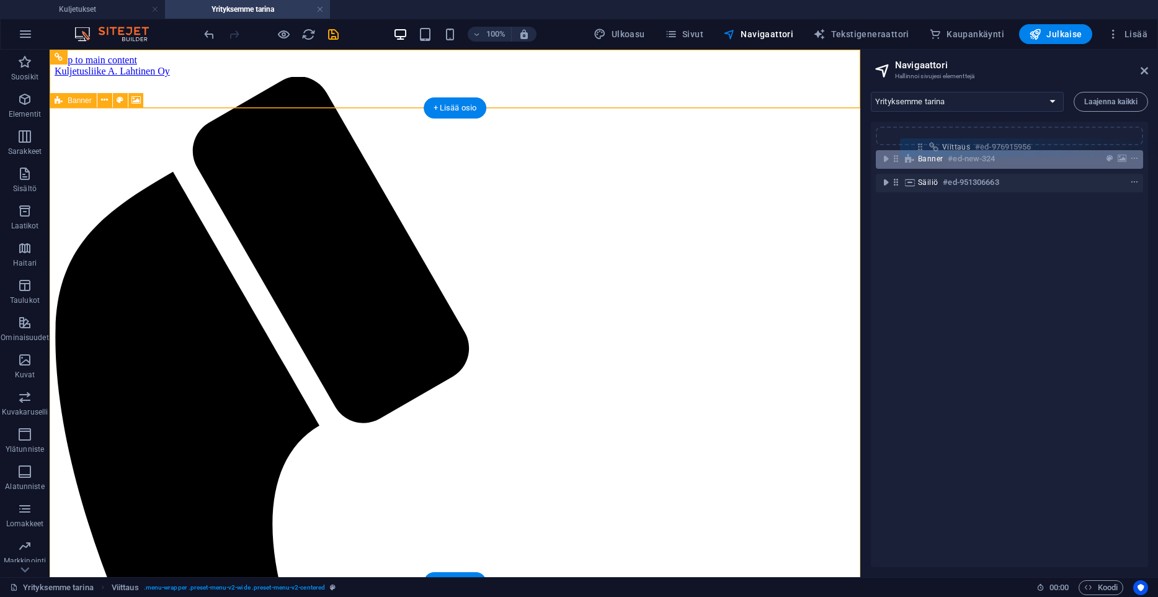
drag, startPoint x: 897, startPoint y: 139, endPoint x: 925, endPoint y: 152, distance: 30.8
click at [925, 152] on div "Viittaus #ed-976915956 Banner #ed-new-324 Säiliö #ed-951306663" at bounding box center [1009, 344] width 277 height 445
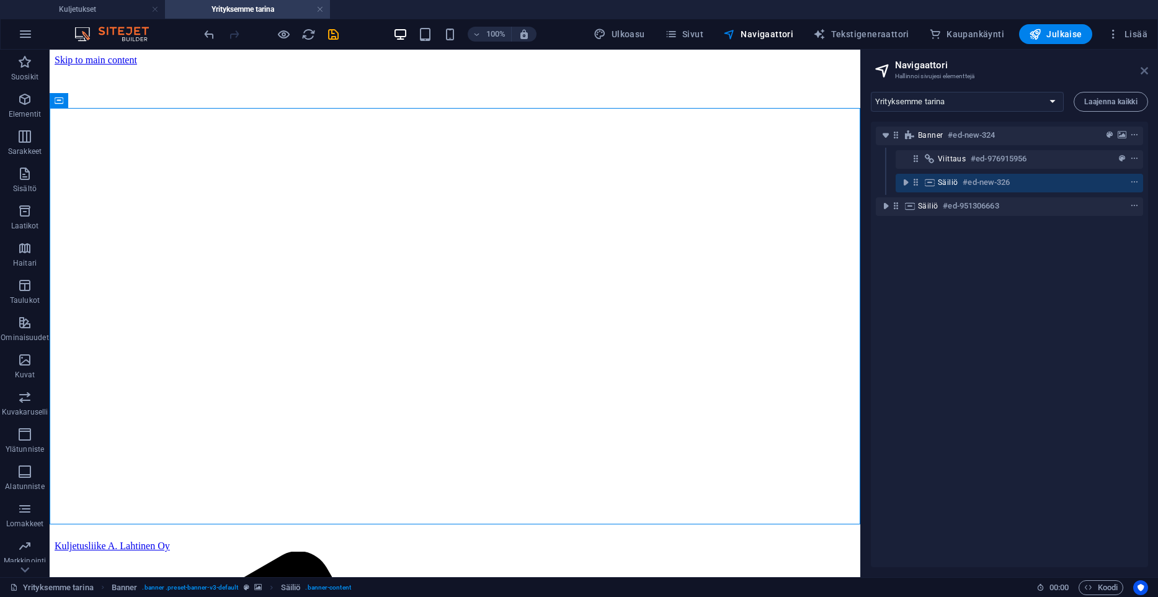
click at [1144, 71] on icon at bounding box center [1144, 71] width 7 height 10
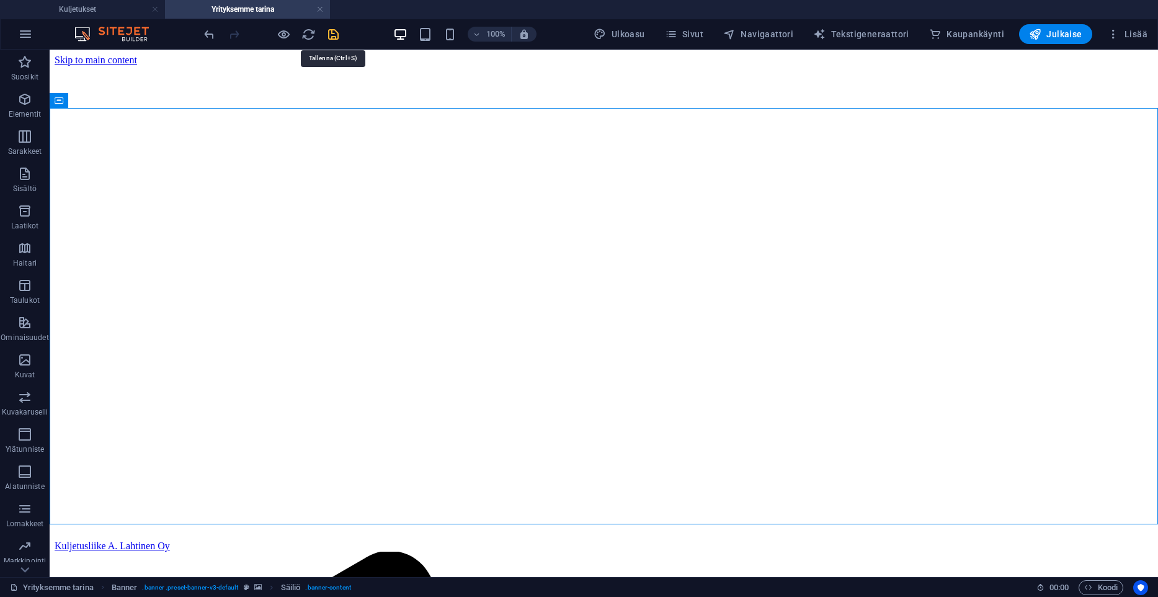
click at [331, 32] on icon "save" at bounding box center [333, 34] width 14 height 14
click at [772, 25] on button "Navigaattori" at bounding box center [758, 34] width 80 height 20
select select "17541975-fi"
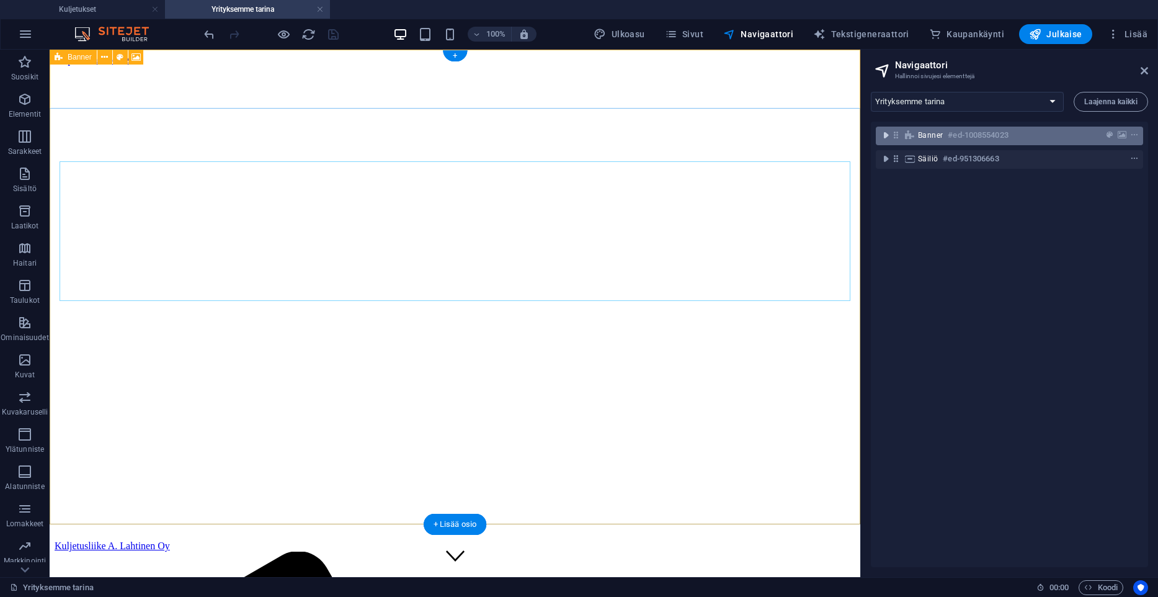
click at [885, 132] on icon "toggle-expand" at bounding box center [886, 135] width 12 height 12
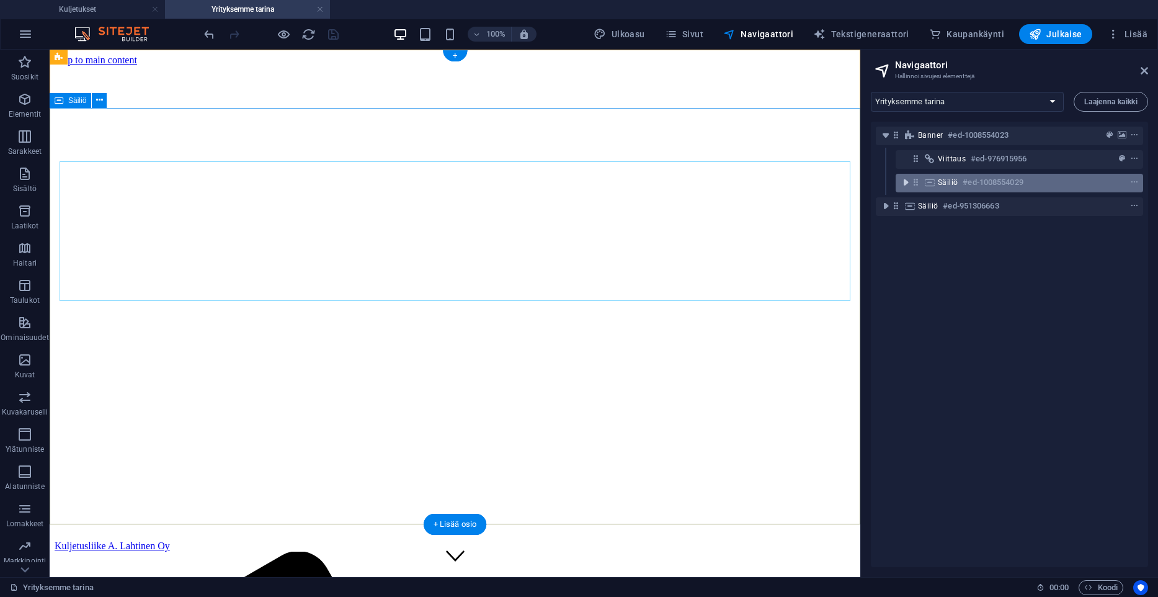
click at [908, 181] on icon "toggle-expand" at bounding box center [906, 182] width 12 height 12
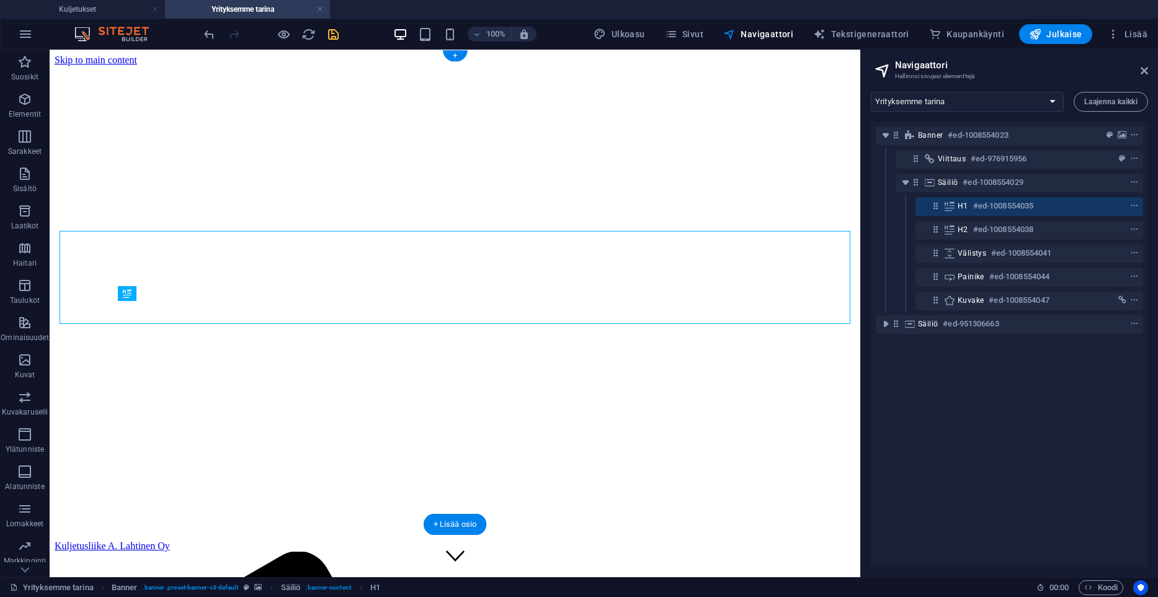
click at [933, 209] on icon at bounding box center [936, 205] width 11 height 11
click at [940, 199] on div "H1 #ed-1008554035" at bounding box center [1030, 206] width 228 height 19
click at [937, 204] on icon at bounding box center [936, 205] width 11 height 11
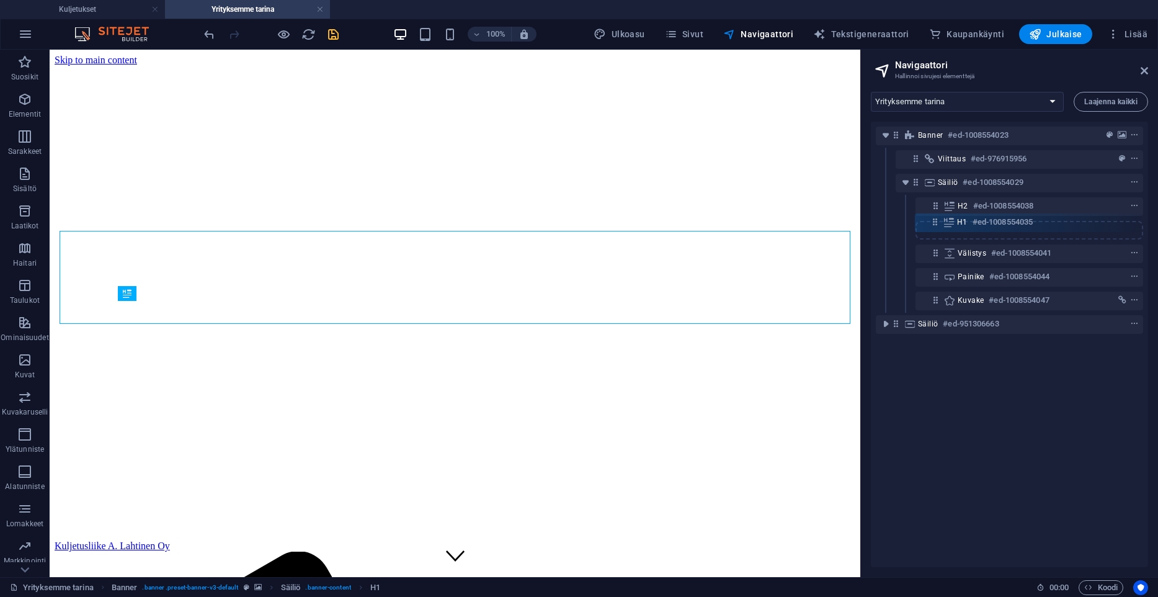
drag, startPoint x: 937, startPoint y: 204, endPoint x: 936, endPoint y: 226, distance: 22.3
click at [936, 226] on div "Banner #ed-1008554023 Viittaus #ed-976915956 Säiliö #ed-1008554029 H1 #ed-10085…" at bounding box center [1009, 344] width 277 height 445
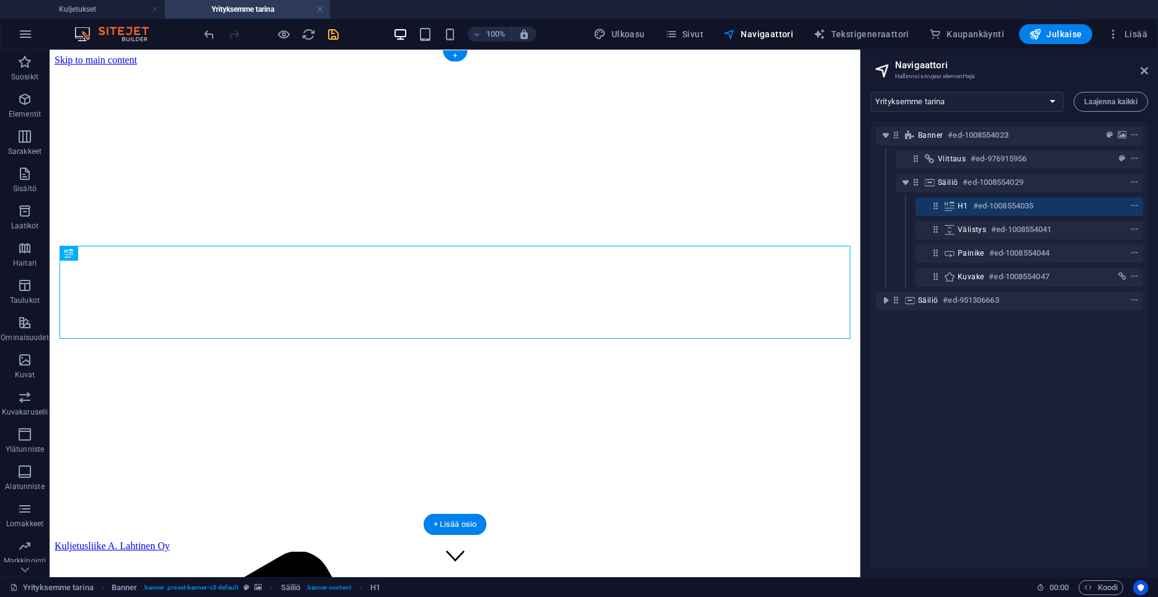
click at [937, 210] on icon at bounding box center [936, 205] width 11 height 11
drag, startPoint x: 934, startPoint y: 206, endPoint x: 935, endPoint y: 217, distance: 10.6
click at [935, 216] on div "Banner #ed-1008554023 Viittaus #ed-976915956 Säiliö #ed-1008554029 H1 #ed-10085…" at bounding box center [1009, 344] width 277 height 445
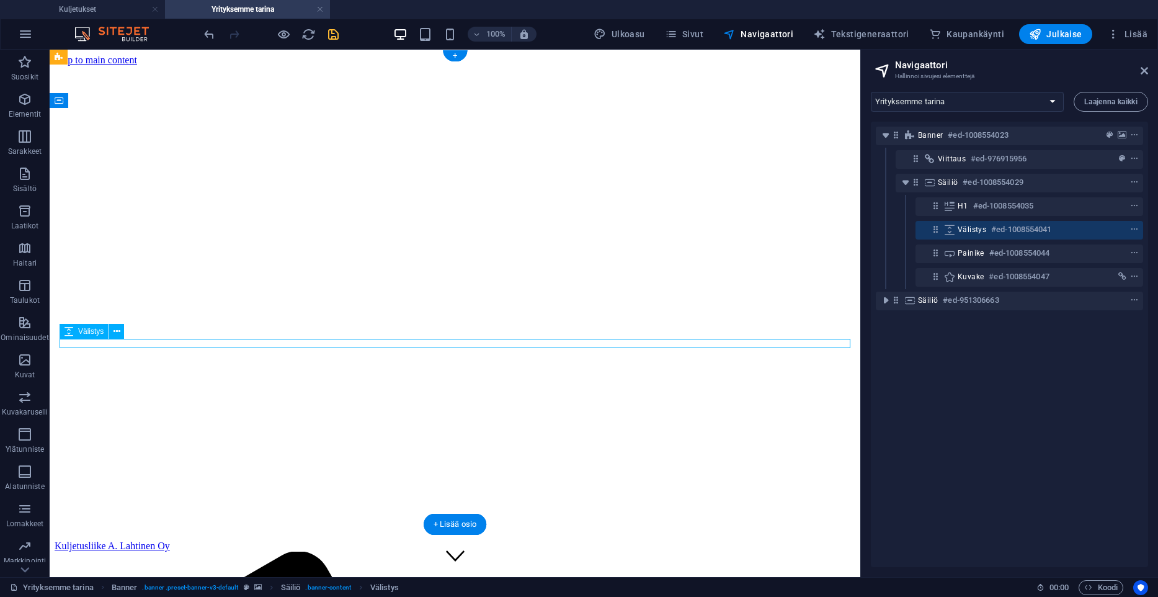
click at [935, 227] on icon at bounding box center [936, 229] width 11 height 11
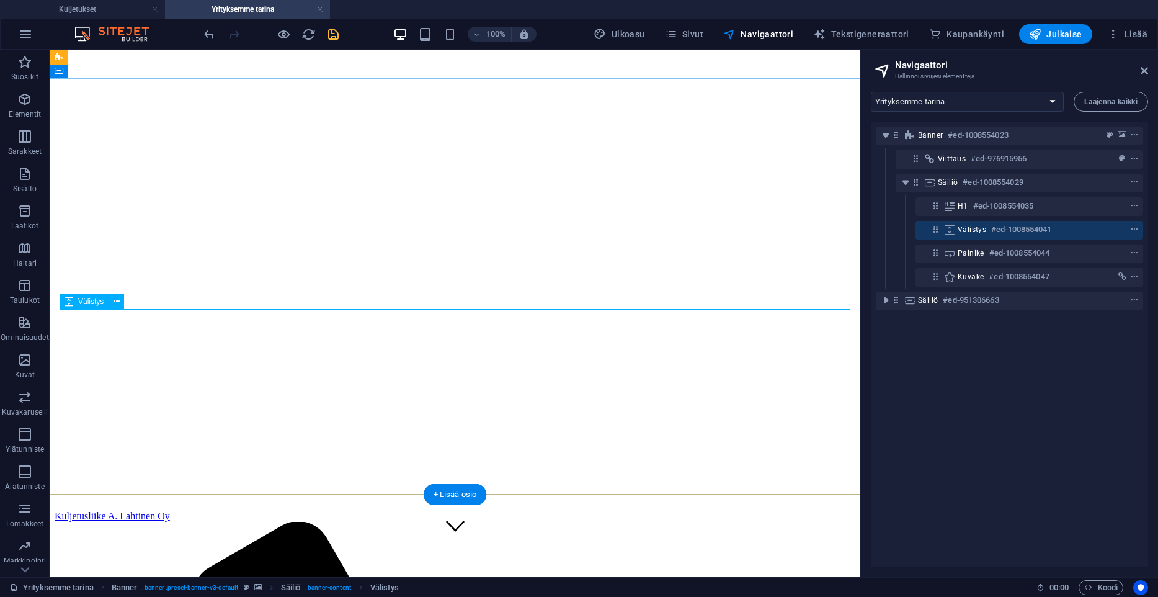
click at [935, 231] on icon at bounding box center [936, 229] width 11 height 11
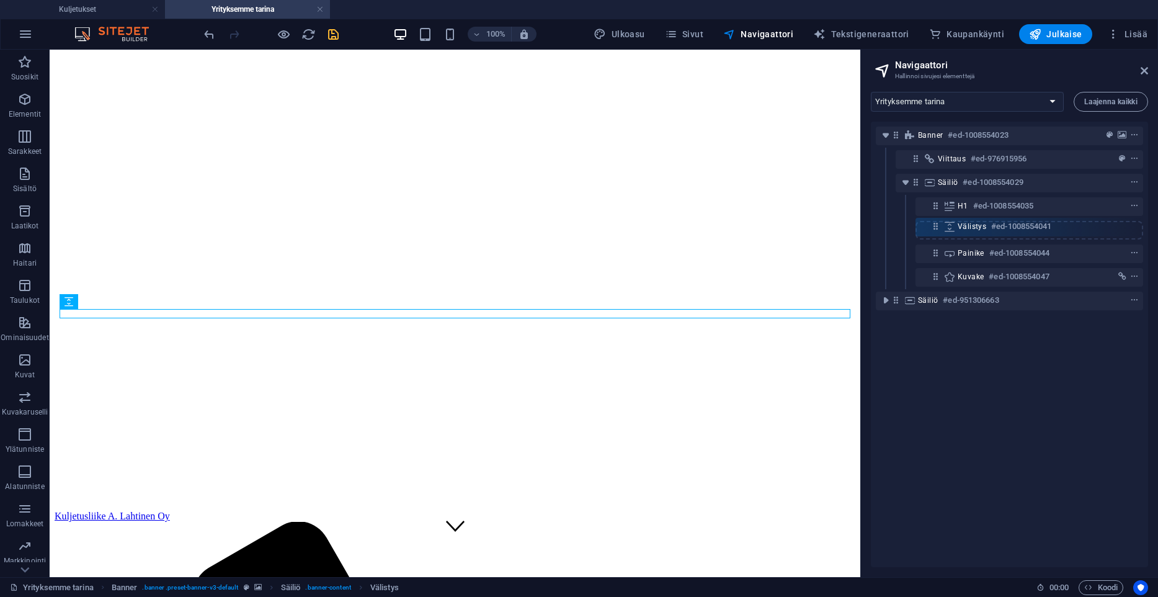
click at [936, 227] on div "Banner #ed-1008554023 Viittaus #ed-976915956 Säiliö #ed-1008554029 H1 #ed-10085…" at bounding box center [1009, 344] width 277 height 445
click at [936, 227] on icon at bounding box center [936, 229] width 11 height 11
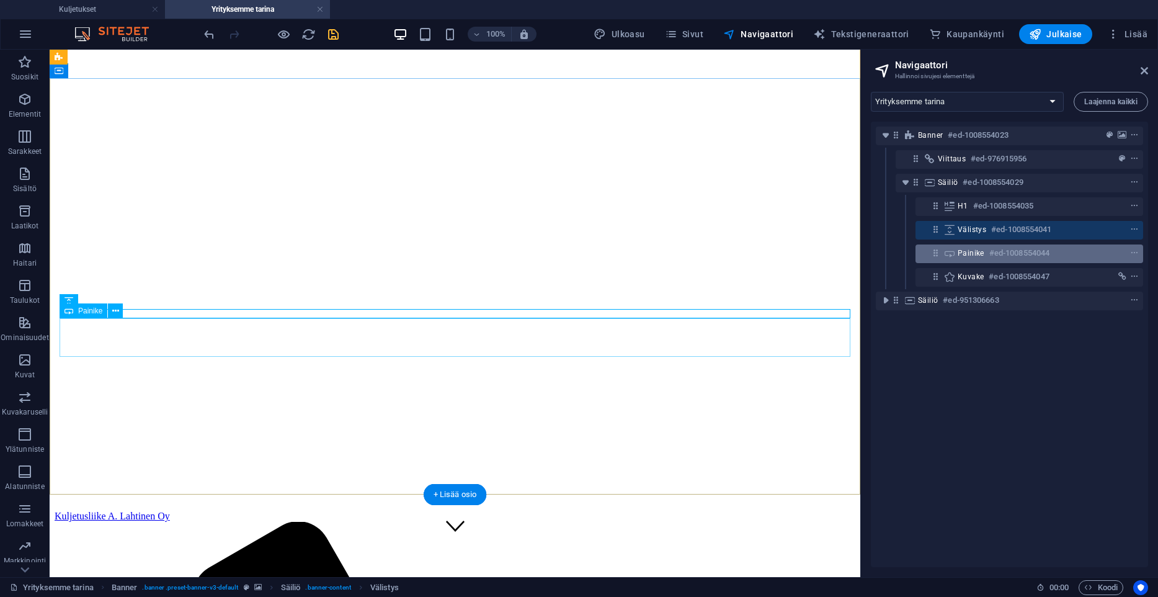
click at [934, 250] on icon at bounding box center [936, 253] width 11 height 11
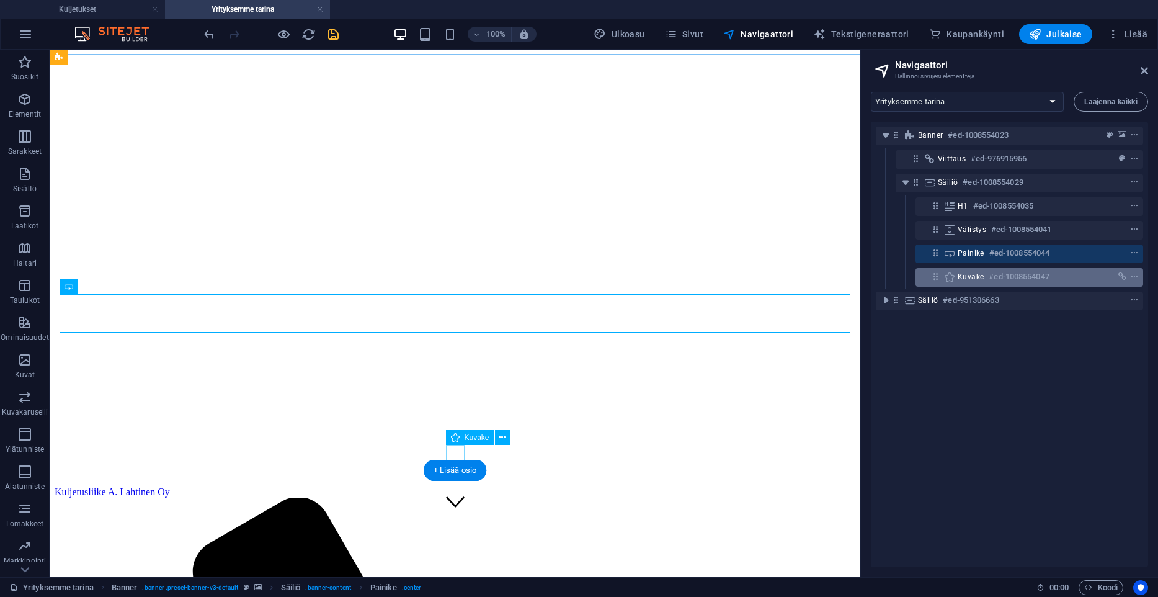
click at [934, 274] on icon at bounding box center [936, 276] width 11 height 11
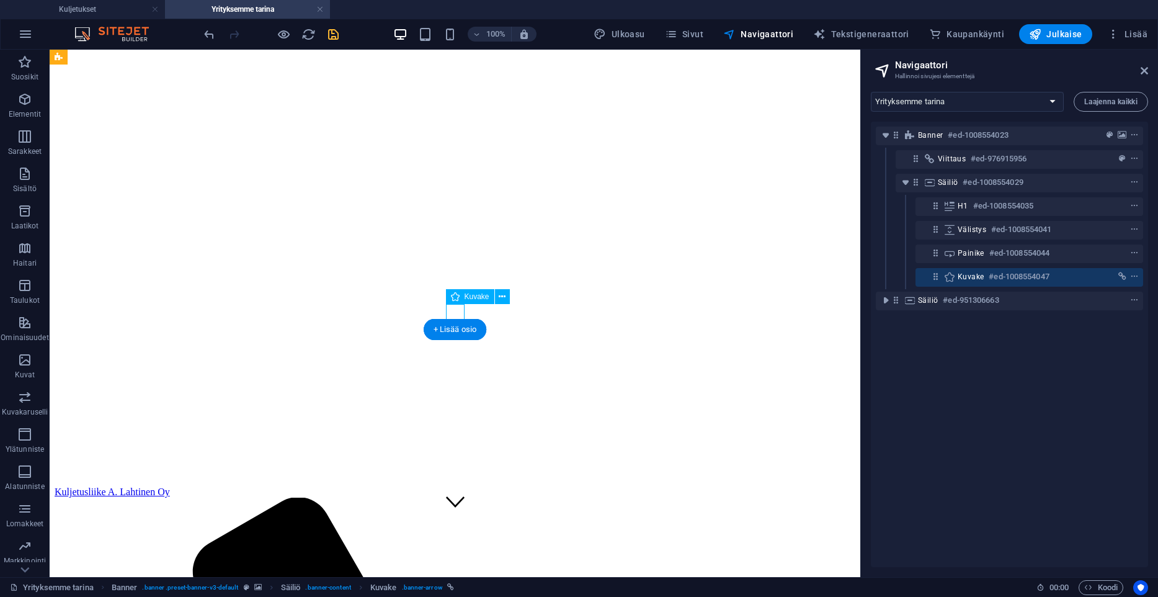
scroll to position [195, 0]
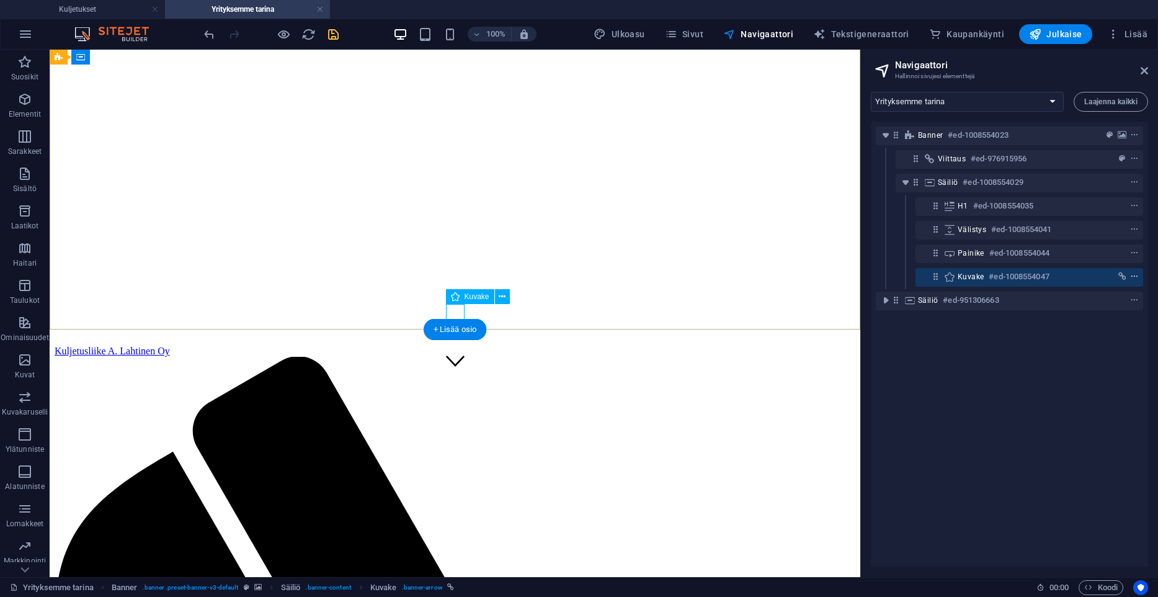
click at [1130, 273] on span "context-menu" at bounding box center [1134, 276] width 12 height 9
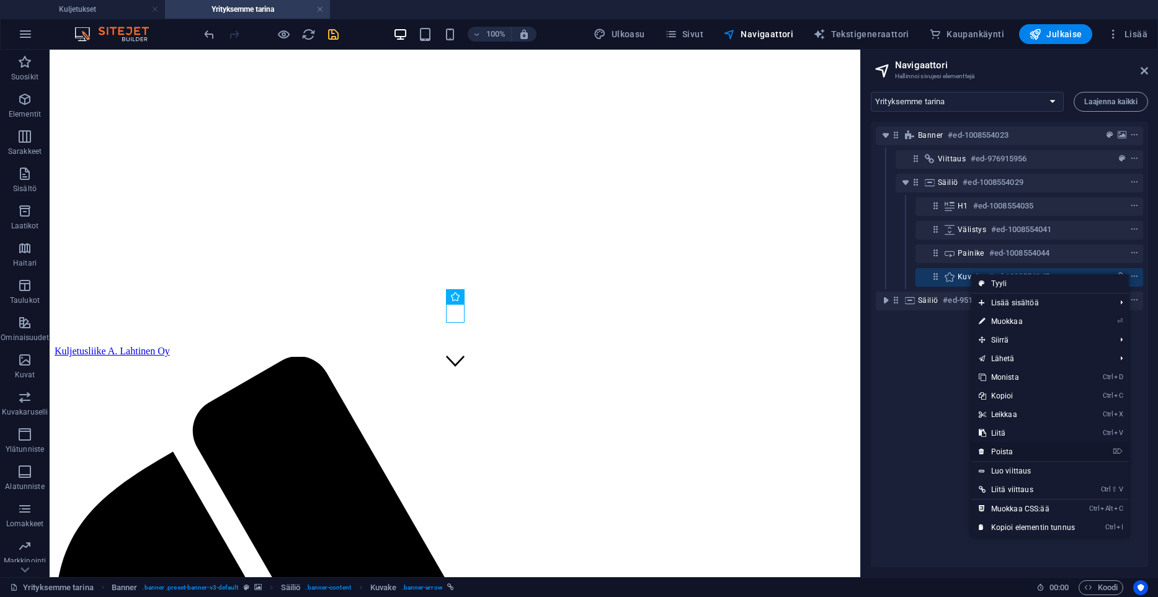
click at [1025, 458] on link "⌦ Poista" at bounding box center [1027, 451] width 111 height 19
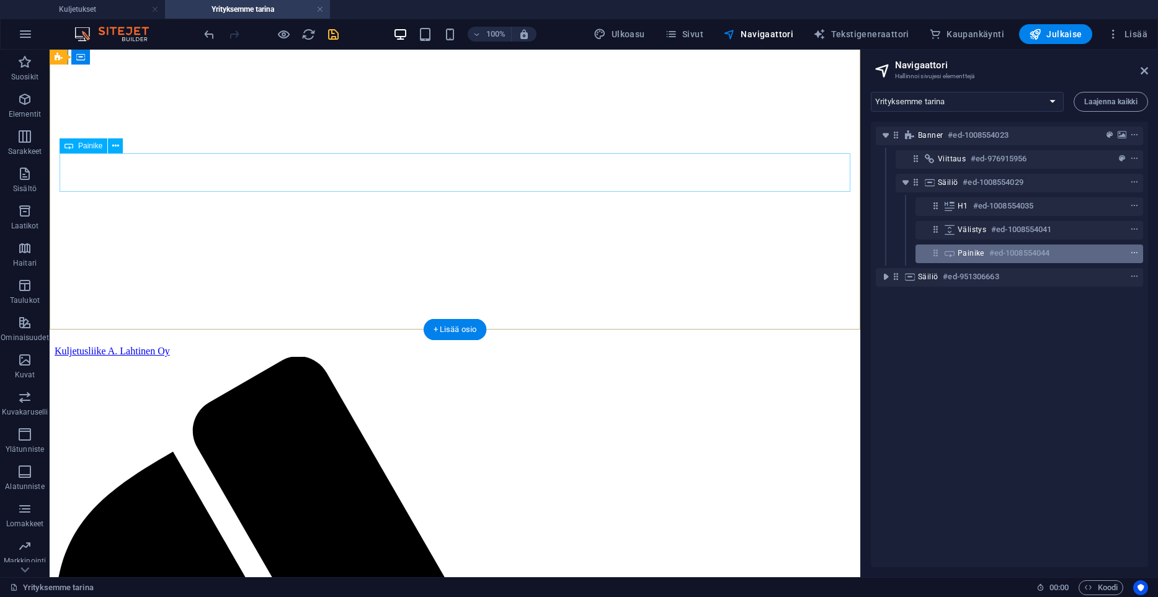
click at [1139, 252] on span "context-menu" at bounding box center [1134, 253] width 12 height 9
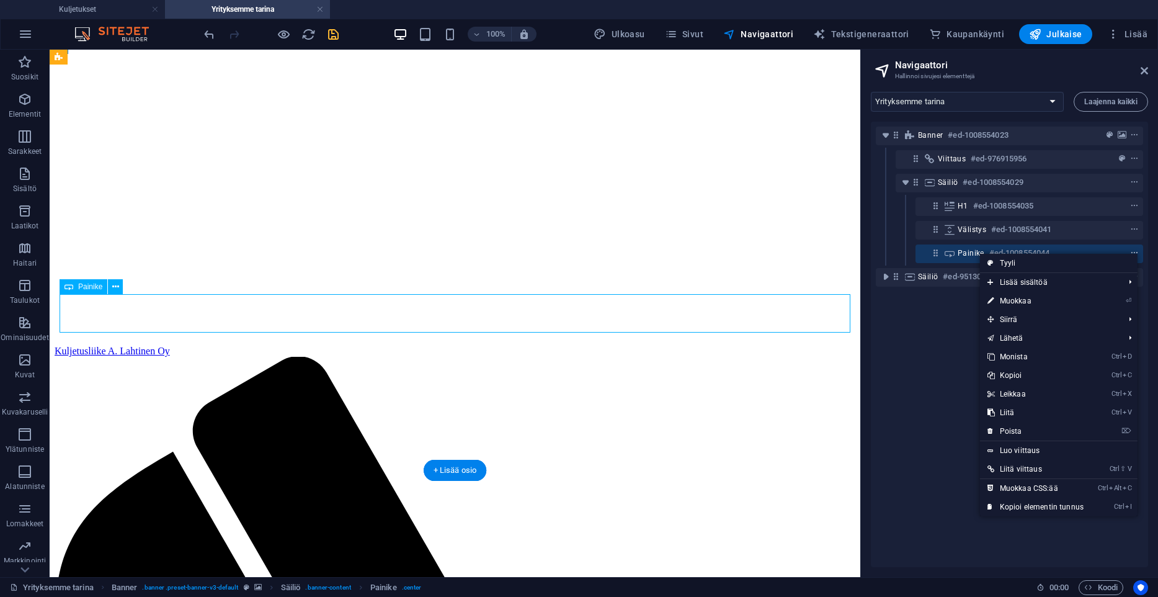
scroll to position [54, 0]
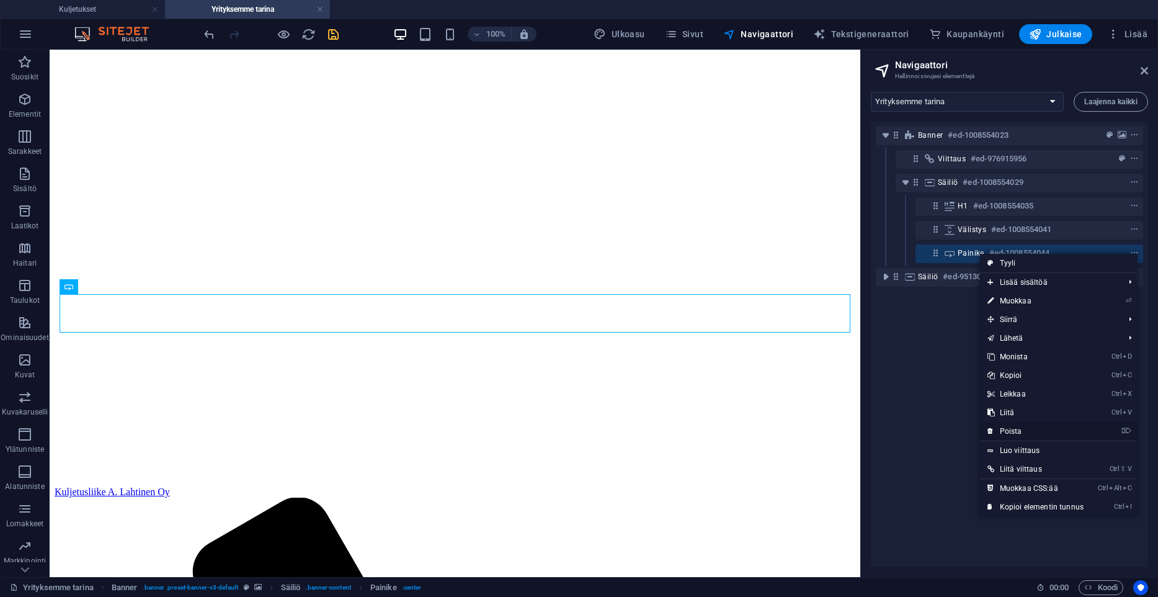
click at [1032, 429] on link "⌦ Poista" at bounding box center [1035, 431] width 111 height 19
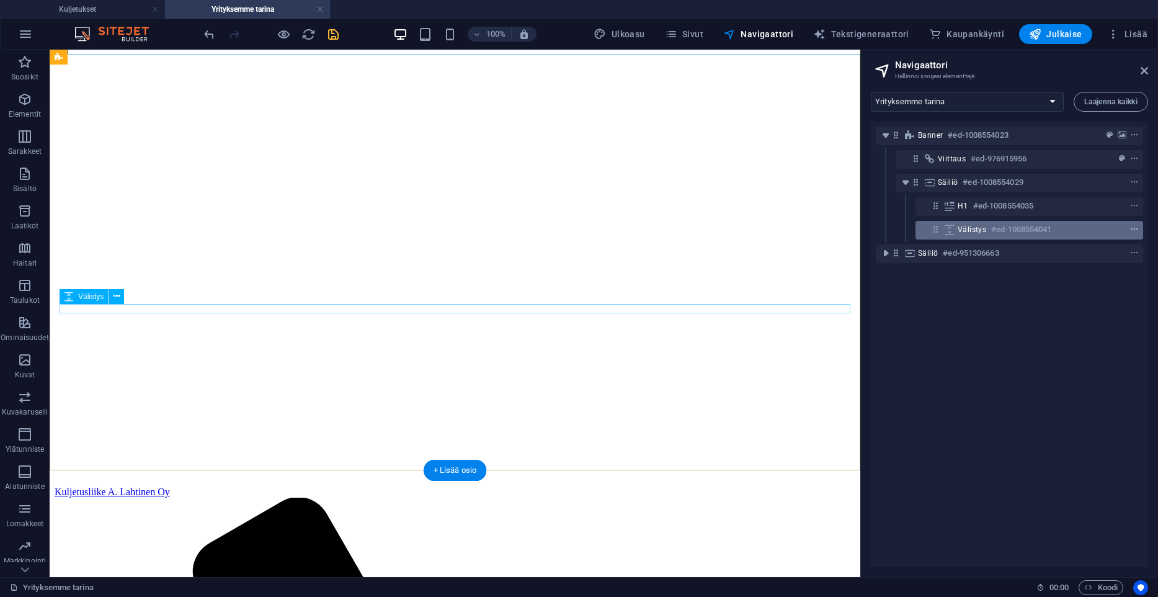
click at [1134, 231] on icon "context-menu" at bounding box center [1134, 229] width 9 height 9
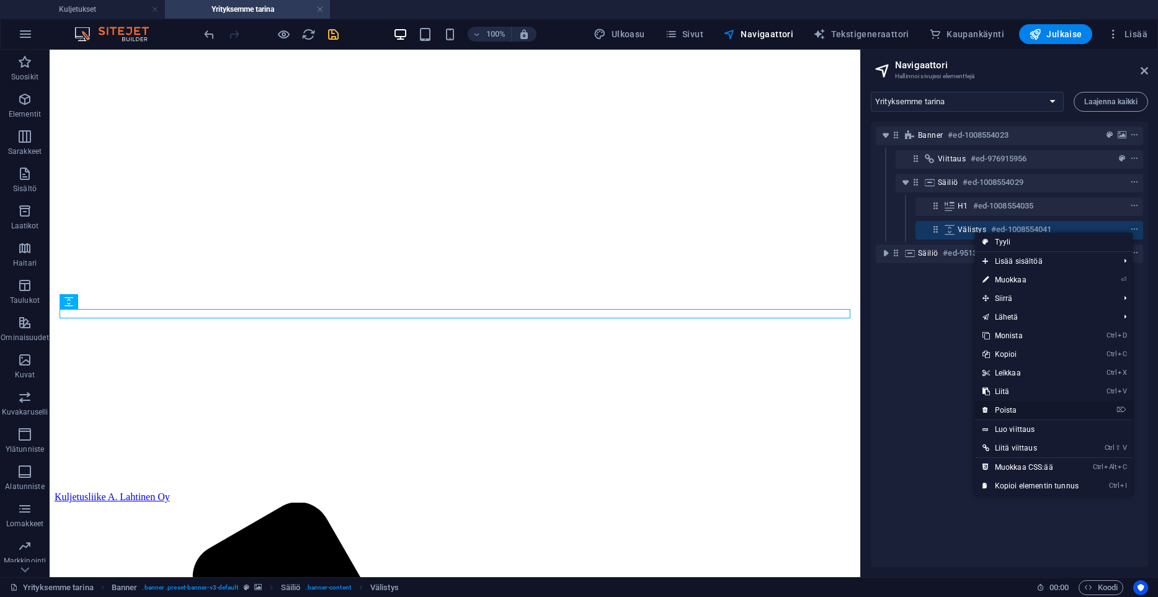
click at [999, 403] on link "⌦ Poista" at bounding box center [1030, 410] width 111 height 19
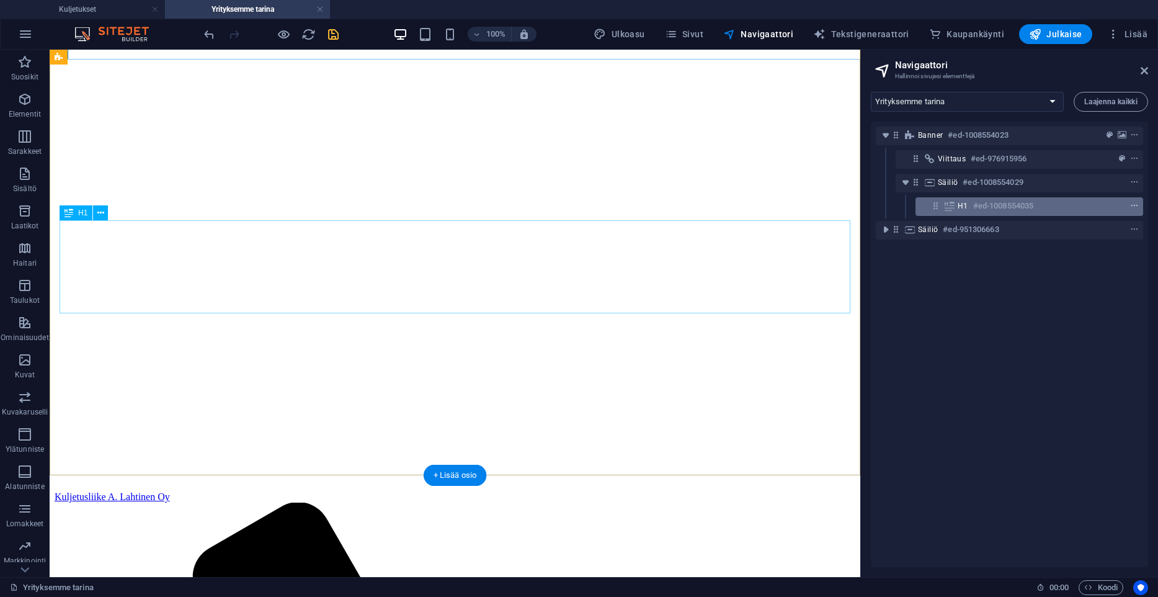
click at [1136, 204] on icon "context-menu" at bounding box center [1134, 206] width 9 height 9
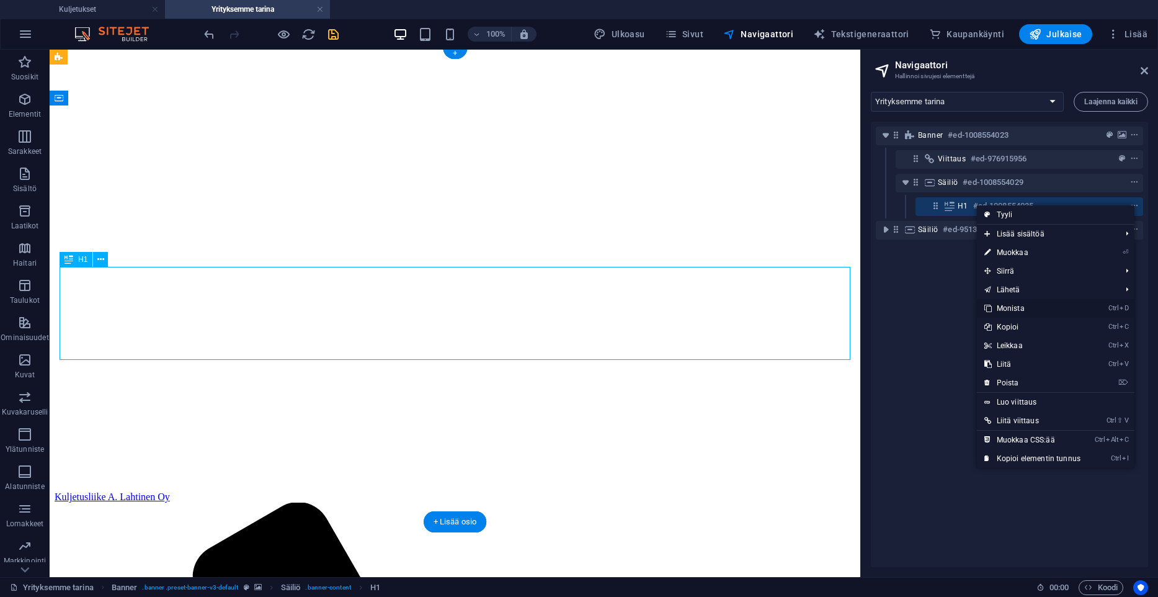
scroll to position [2, 0]
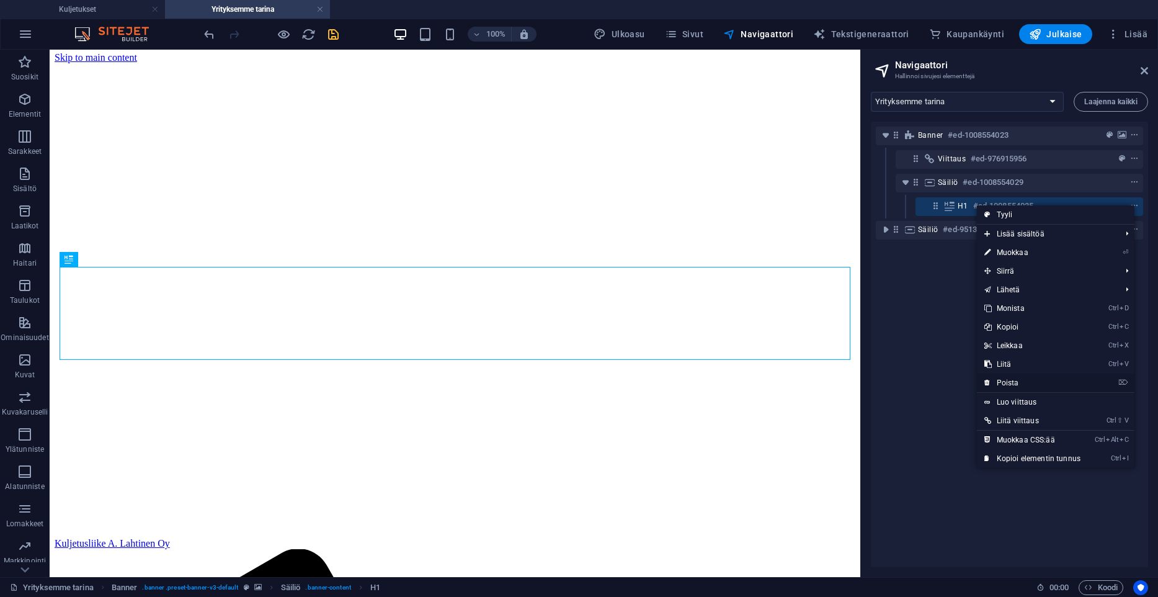
click at [1026, 378] on link "⌦ Poista" at bounding box center [1032, 382] width 111 height 19
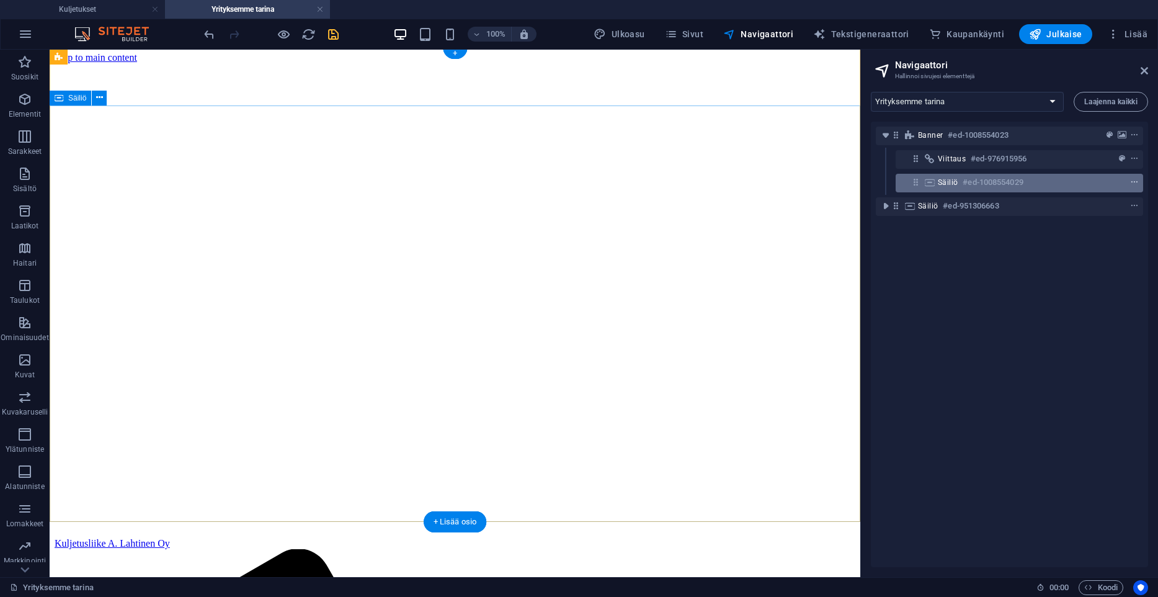
click at [1135, 184] on icon "context-menu" at bounding box center [1134, 182] width 9 height 9
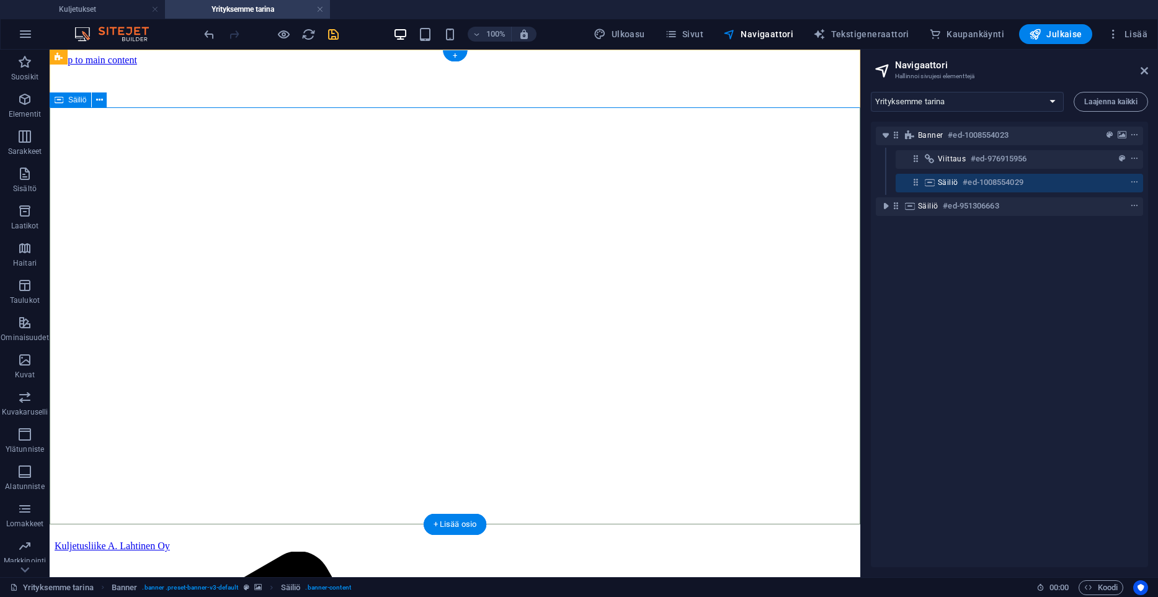
click at [141, 55] on icon at bounding box center [142, 56] width 7 height 13
select select "rem"
select select "preset-menu-v2-wide"
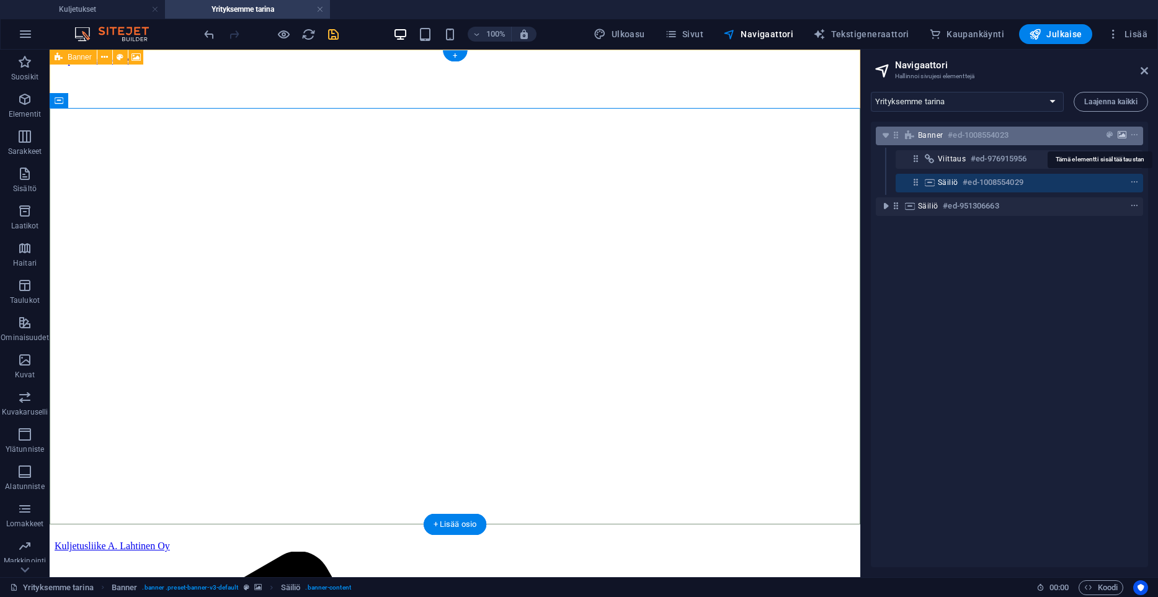
click at [1123, 133] on icon "background" at bounding box center [1122, 135] width 9 height 9
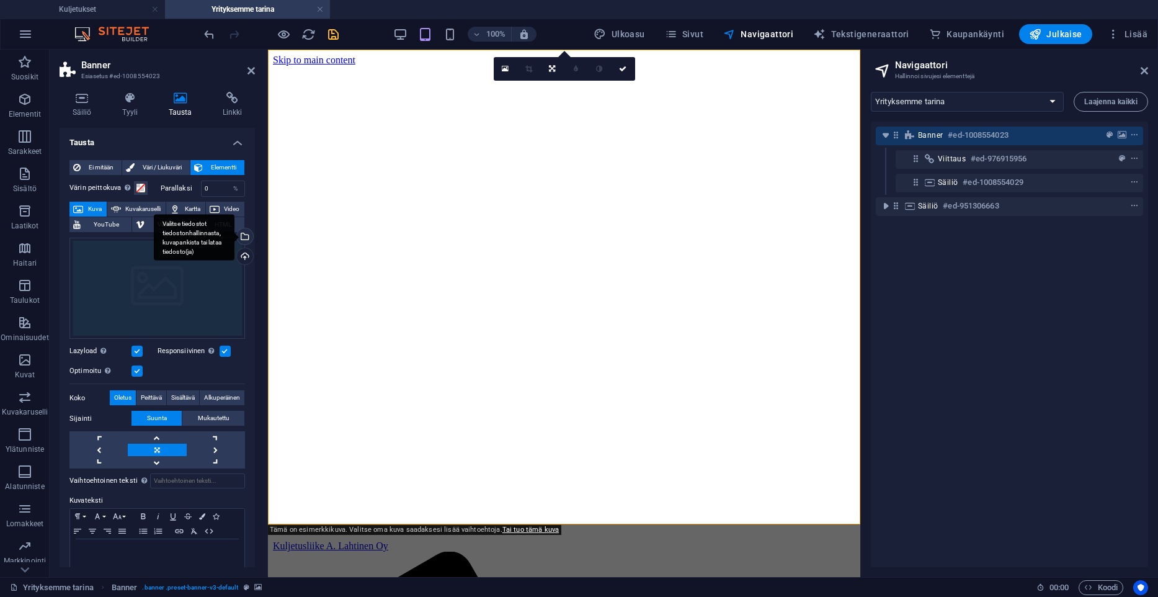
click at [244, 231] on div "Valitse tiedostot tiedostonhallinnasta, kuvapankista tai lataa tiedosto(ja)" at bounding box center [244, 237] width 19 height 19
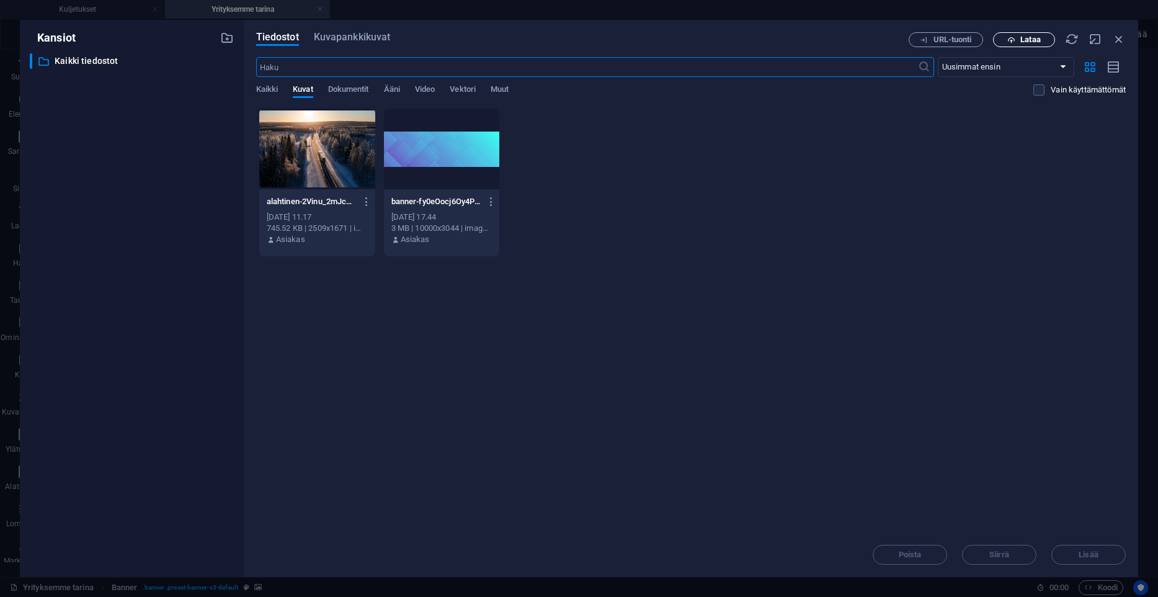
click at [1019, 38] on span "Lataa" at bounding box center [1024, 40] width 51 height 8
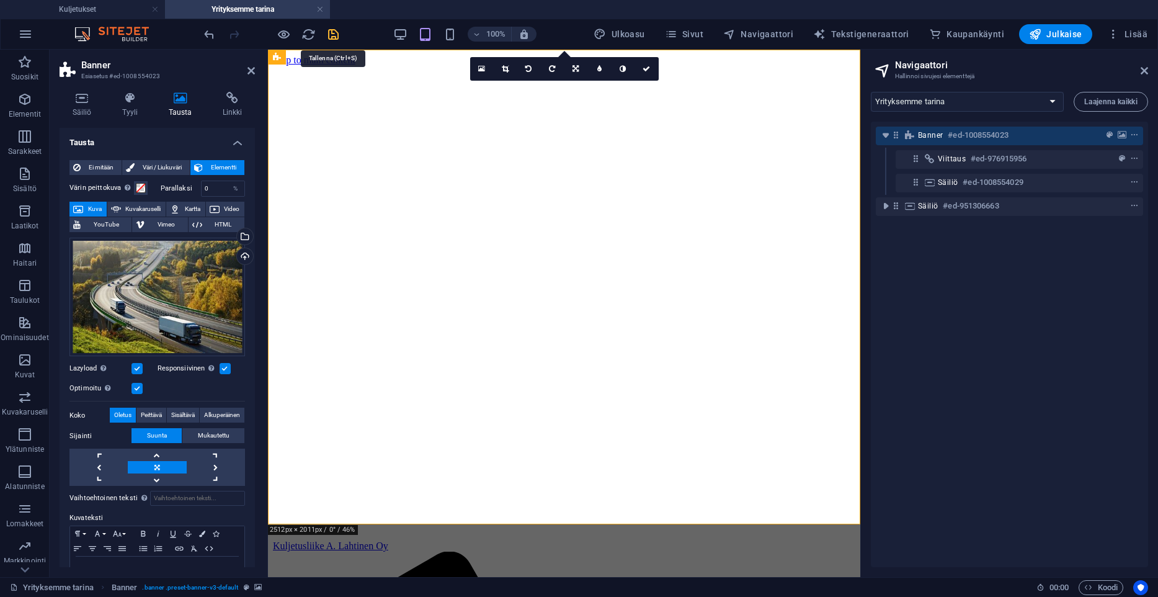
click at [339, 30] on icon "save" at bounding box center [333, 34] width 14 height 14
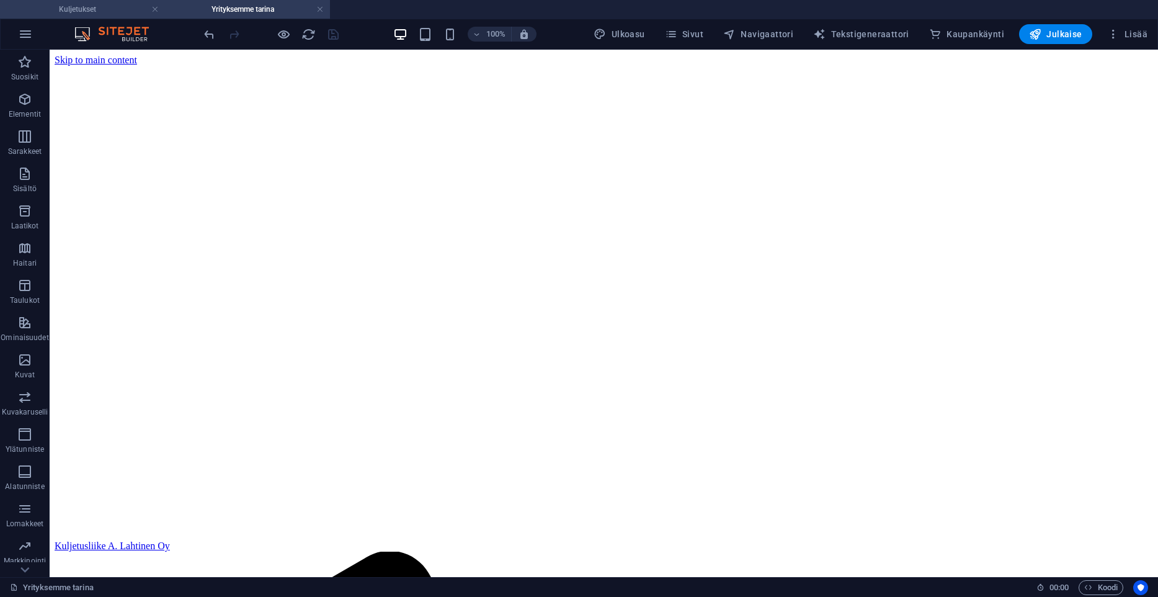
click at [99, 6] on h4 "Kuljetukset" at bounding box center [82, 9] width 165 height 14
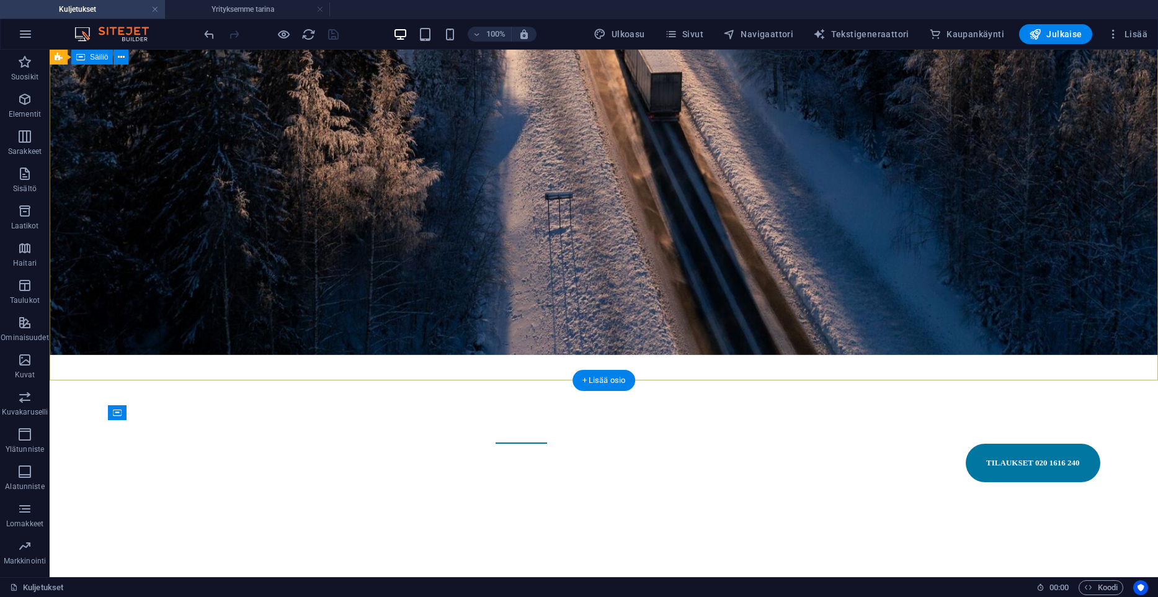
scroll to position [48, 0]
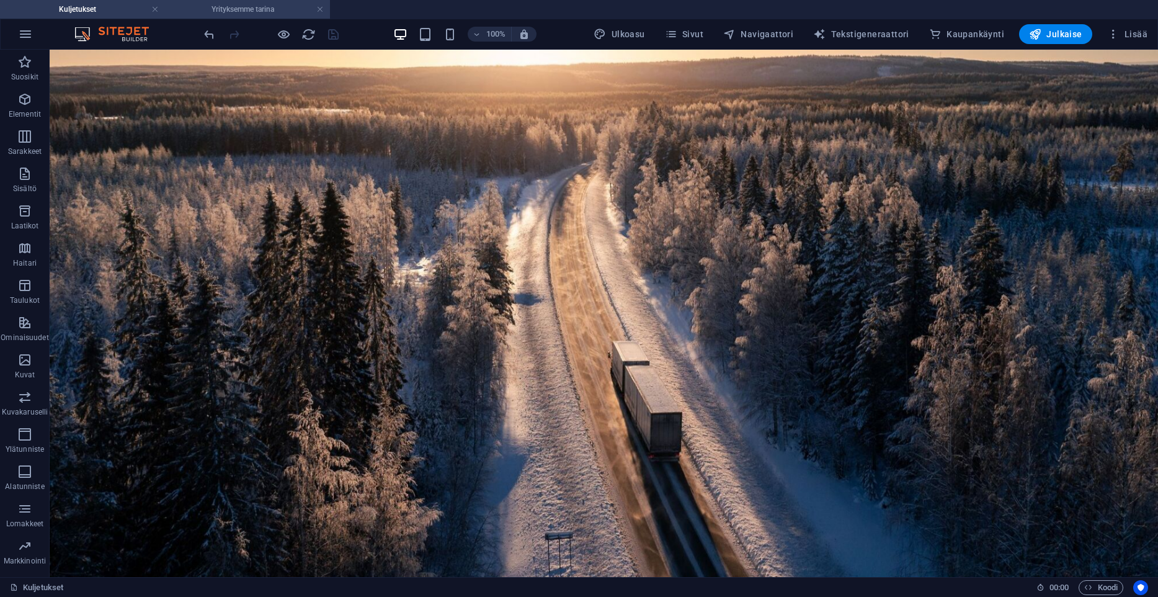
click at [239, 10] on h4 "Yrityksemme tarina" at bounding box center [247, 9] width 165 height 14
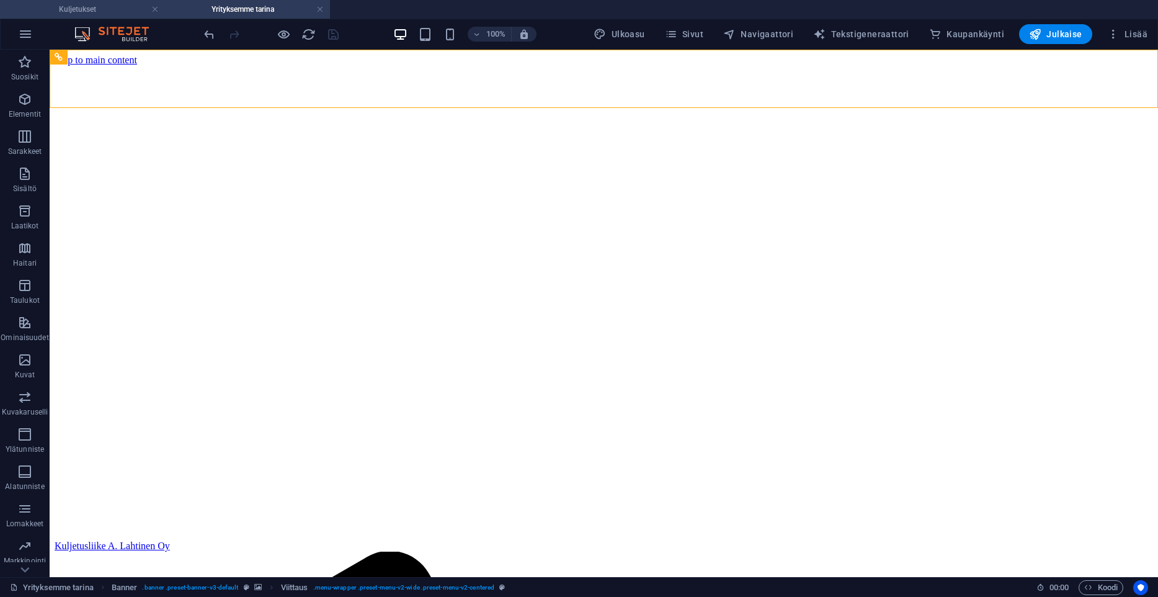
click at [107, 9] on h4 "Kuljetukset" at bounding box center [82, 9] width 165 height 14
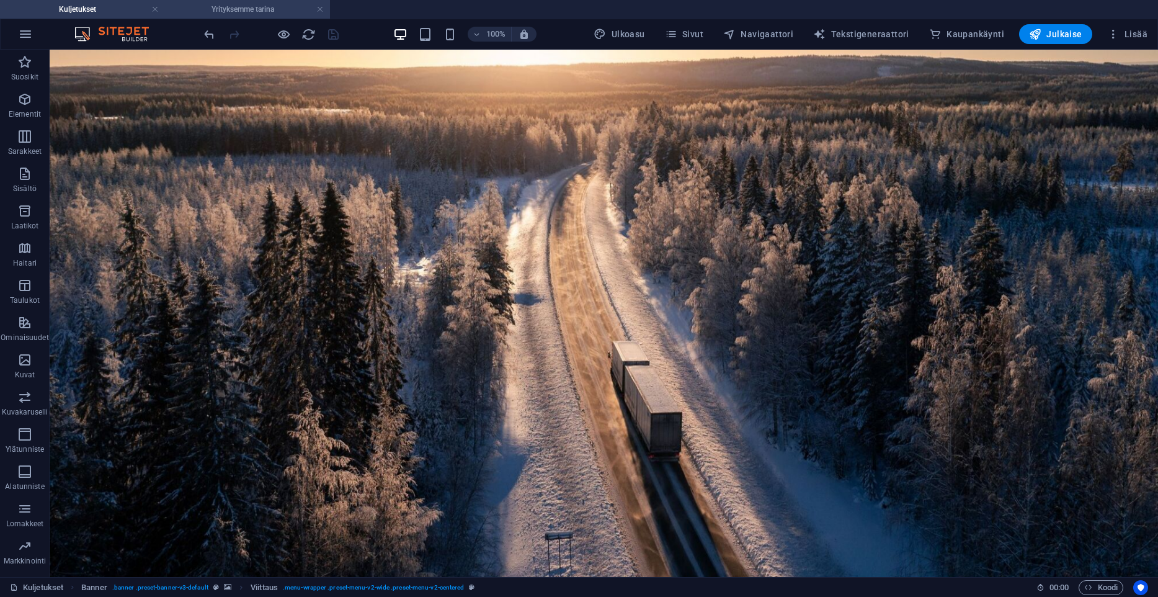
click at [241, 9] on h4 "Yrityksemme tarina" at bounding box center [247, 9] width 165 height 14
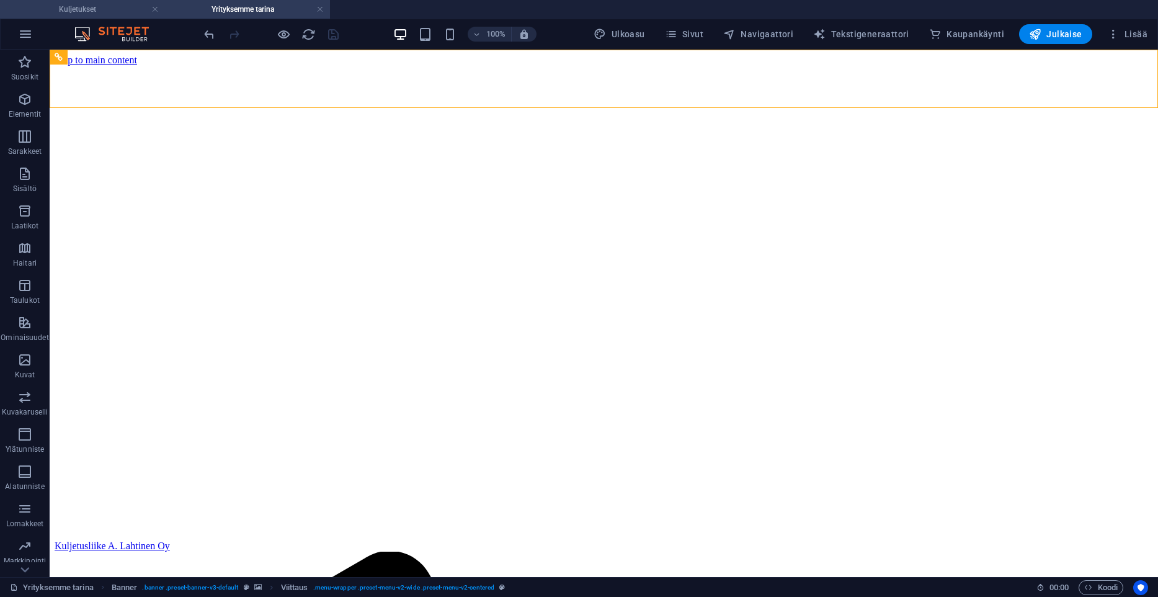
click at [101, 16] on h4 "Kuljetukset" at bounding box center [82, 9] width 165 height 14
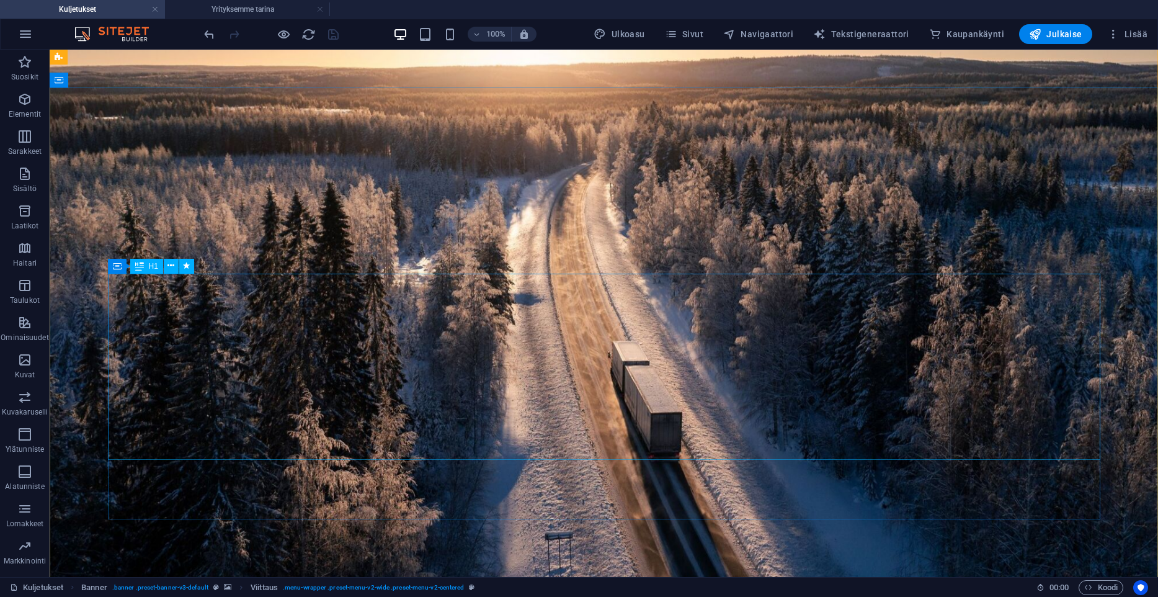
scroll to position [0, 0]
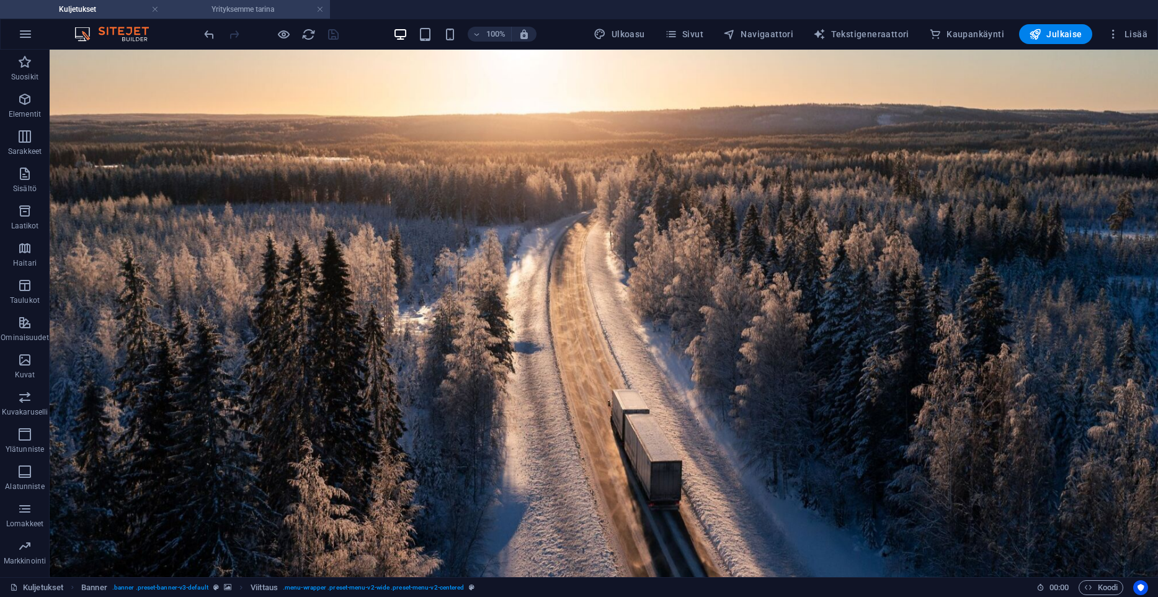
click at [223, 5] on h4 "Yrityksemme tarina" at bounding box center [247, 9] width 165 height 14
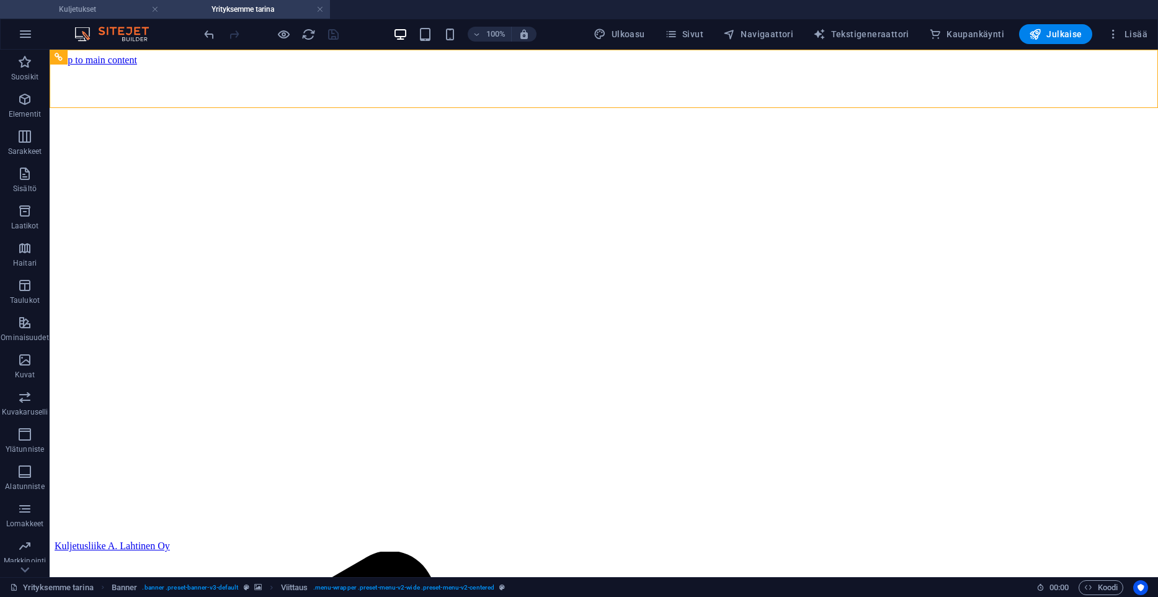
click at [107, 7] on h4 "Kuljetukset" at bounding box center [82, 9] width 165 height 14
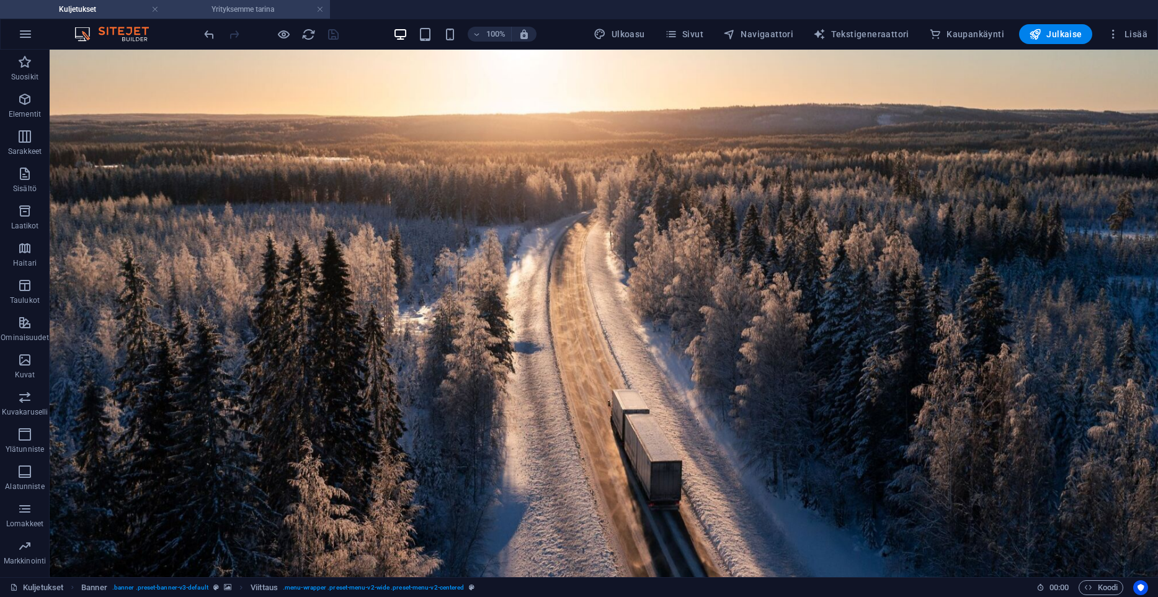
click at [242, 11] on h4 "Yrityksemme tarina" at bounding box center [247, 9] width 165 height 14
